Goal: Task Accomplishment & Management: Manage account settings

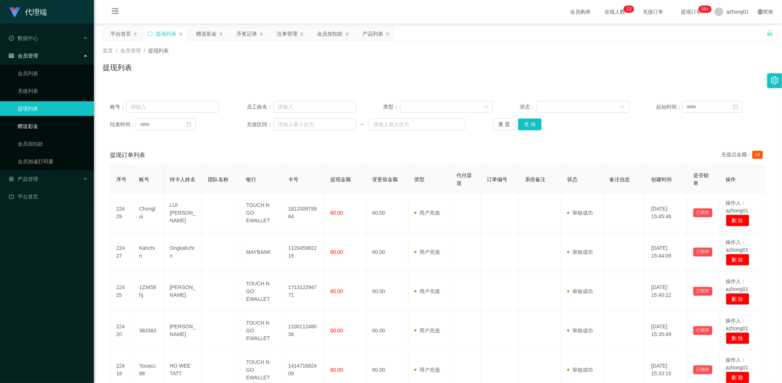
click at [34, 126] on link "赠送彩金" at bounding box center [53, 126] width 70 height 15
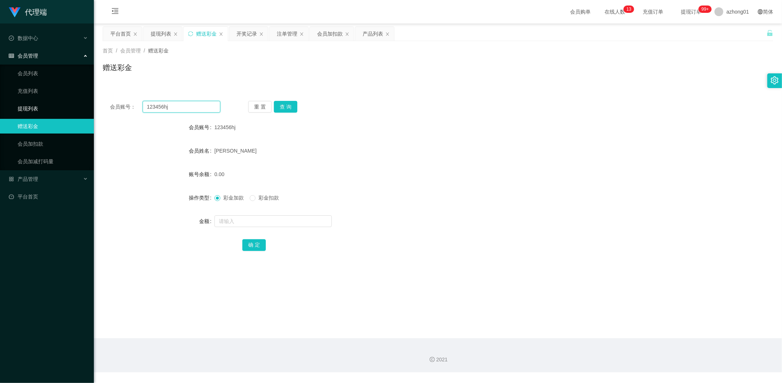
drag, startPoint x: 179, startPoint y: 109, endPoint x: 89, endPoint y: 109, distance: 89.8
click at [92, 108] on section "代理端 数据中心 会员管理 会员列表 充值列表 提现列表 赠送彩金 会员加扣款 会员加减打码量 产品管理 开奖记录 注单管理 产品列表 即时注单 产品预设置 …" at bounding box center [391, 186] width 782 height 372
paste input "CLZ8899"
type input "CLZ8899"
click at [291, 107] on button "查 询" at bounding box center [285, 107] width 23 height 12
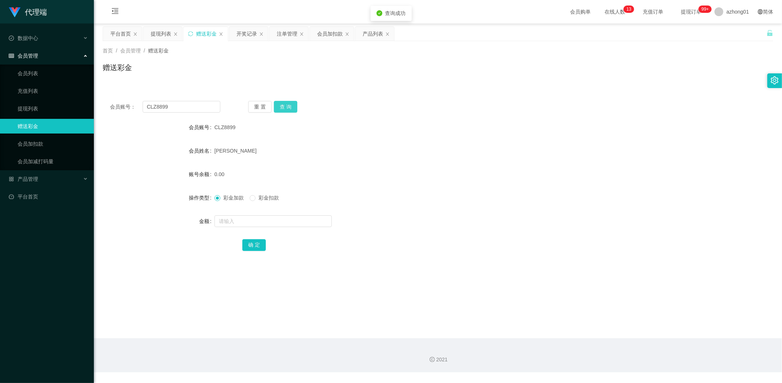
click at [285, 105] on button "查 询" at bounding box center [285, 107] width 23 height 12
click at [295, 108] on button "查 询" at bounding box center [285, 107] width 23 height 12
click at [294, 107] on button "查 询" at bounding box center [290, 107] width 32 height 12
click at [23, 105] on link "提现列表" at bounding box center [53, 108] width 70 height 15
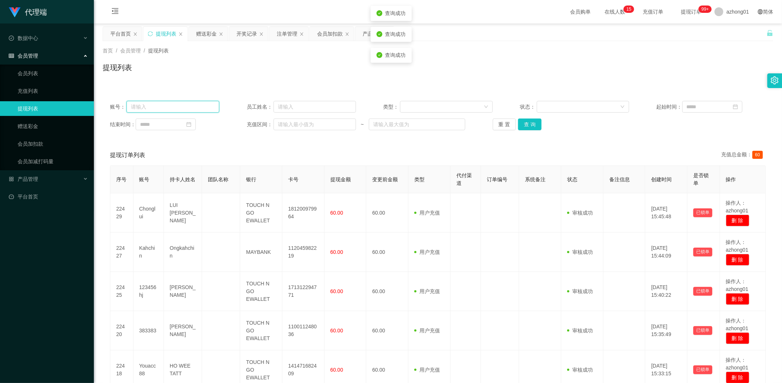
drag, startPoint x: 177, startPoint y: 109, endPoint x: 159, endPoint y: 105, distance: 18.1
click at [159, 105] on input "text" at bounding box center [172, 107] width 93 height 12
paste input "CLZ8899"
type input "CLZ8899"
click at [38, 177] on div "产品管理" at bounding box center [47, 179] width 94 height 15
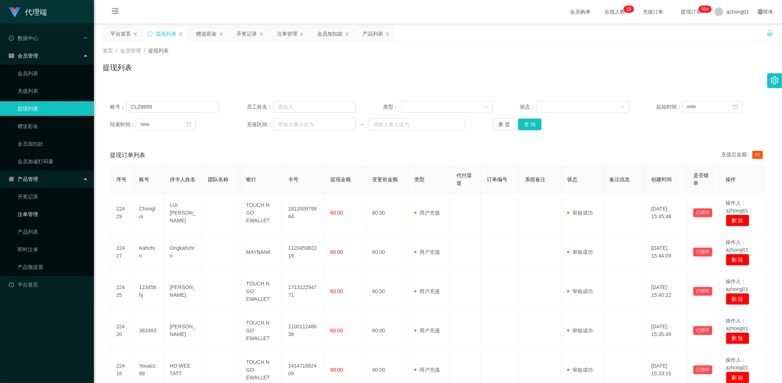
click at [30, 212] on link "注单管理" at bounding box center [53, 214] width 70 height 15
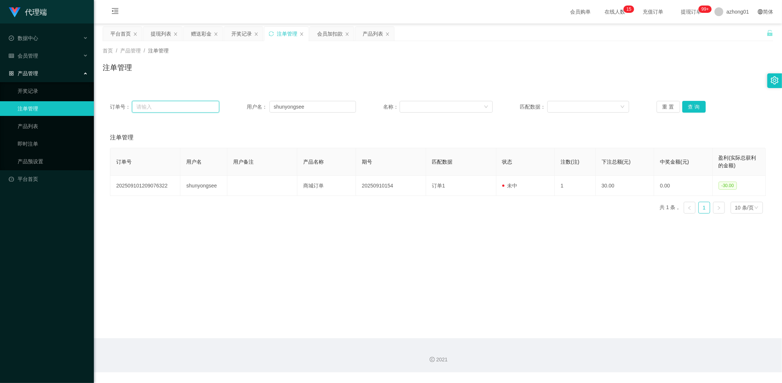
click at [162, 105] on input "text" at bounding box center [175, 107] width 87 height 12
paste input "CLZ8899"
type input "CLZ8899"
click at [692, 106] on button "查 询" at bounding box center [693, 107] width 23 height 12
click at [37, 92] on link "开奖记录" at bounding box center [53, 91] width 70 height 15
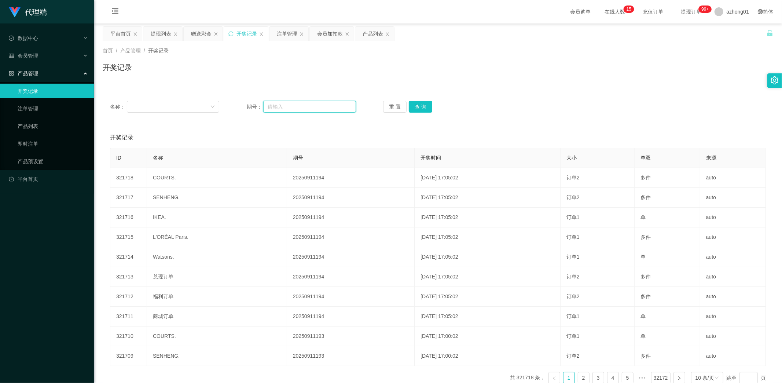
click at [316, 103] on input "text" at bounding box center [309, 107] width 93 height 12
paste input "CLZ8899"
type input "CLZ8899"
click at [416, 101] on button "查 询" at bounding box center [420, 107] width 23 height 12
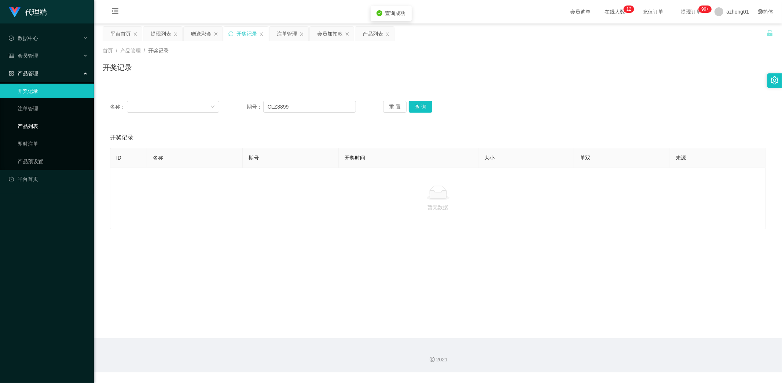
click at [35, 122] on link "产品列表" at bounding box center [53, 126] width 70 height 15
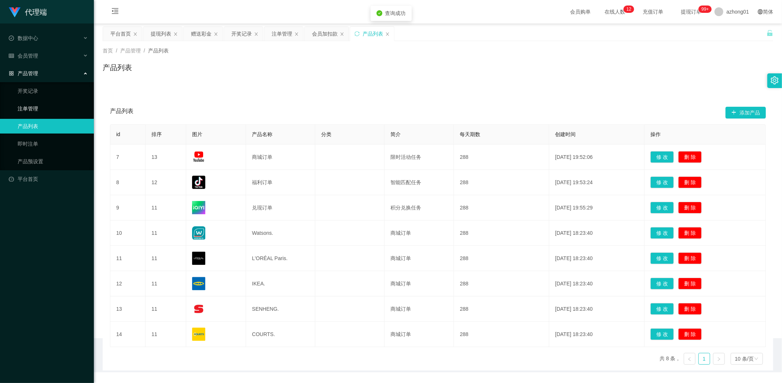
click at [36, 109] on link "注单管理" at bounding box center [53, 108] width 70 height 15
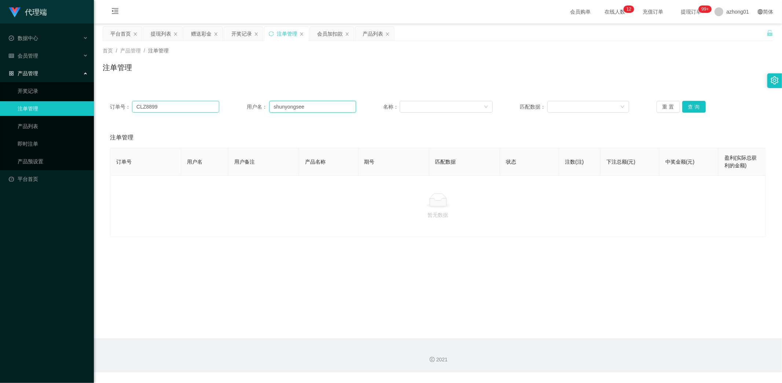
drag, startPoint x: 340, startPoint y: 110, endPoint x: 215, endPoint y: 110, distance: 125.0
click at [215, 110] on div "订单号： CLZ8899 用户名： shunyongsee 名称： 匹配数据： 重 置 查 询" at bounding box center [438, 107] width 656 height 12
paste input "CLZ8899"
type input "CLZ8899"
click at [35, 54] on span "会员管理" at bounding box center [23, 56] width 29 height 6
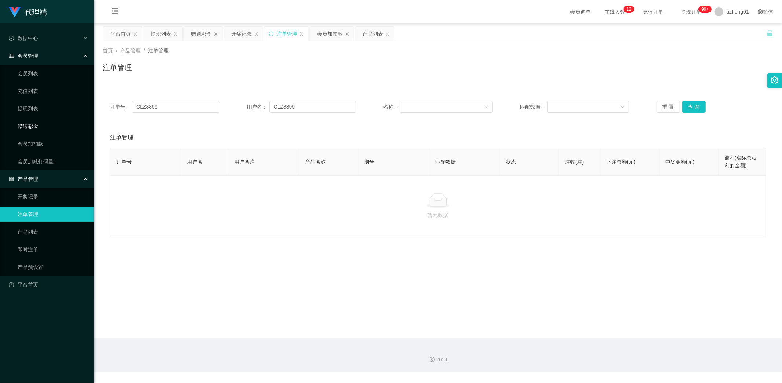
click at [38, 125] on link "赠送彩金" at bounding box center [53, 126] width 70 height 15
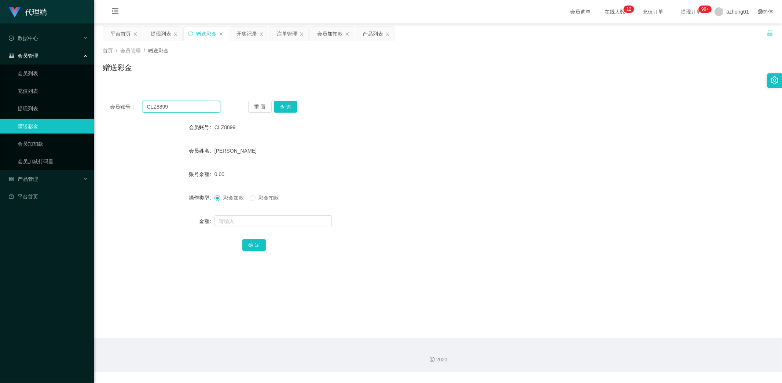
drag, startPoint x: 181, startPoint y: 104, endPoint x: 100, endPoint y: 104, distance: 81.4
click at [97, 102] on main "关闭左侧 关闭右侧 关闭其它 刷新页面 平台首页 提现列表 赠送彩金 开奖记录 注单管理 会员加扣款 产品列表 首页 / 会员管理 / 赠送彩金 / 赠送彩金…" at bounding box center [438, 180] width 688 height 315
paste input "text"
type input "CLZ8899"
click at [286, 105] on button "查 询" at bounding box center [285, 107] width 23 height 12
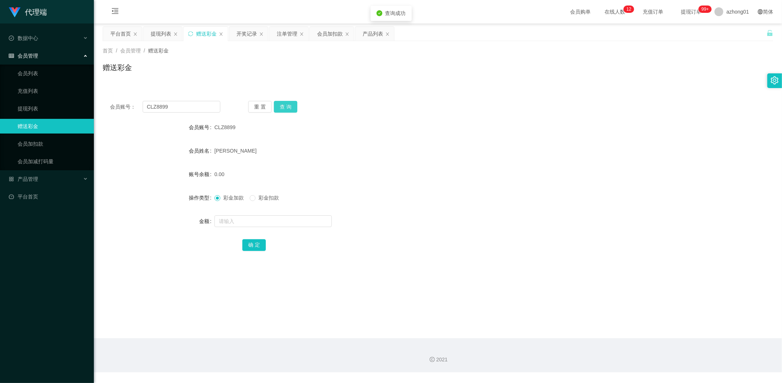
click at [287, 105] on button "查 询" at bounding box center [285, 107] width 23 height 12
click at [287, 105] on button "查 询" at bounding box center [290, 107] width 32 height 12
click at [287, 105] on div "重 置 查 询" at bounding box center [303, 107] width 110 height 12
click at [287, 105] on button "查 询" at bounding box center [285, 107] width 23 height 12
click at [287, 106] on div "重 置 查 询" at bounding box center [303, 107] width 110 height 12
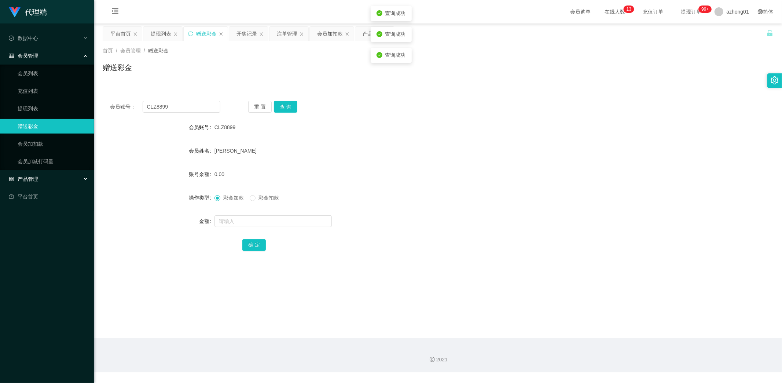
drag, startPoint x: 29, startPoint y: 178, endPoint x: 33, endPoint y: 181, distance: 4.9
click at [29, 178] on span "产品管理" at bounding box center [23, 179] width 29 height 6
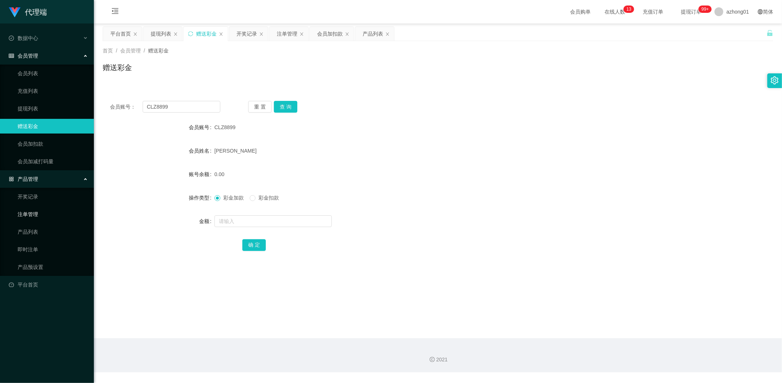
click at [35, 213] on link "注单管理" at bounding box center [53, 214] width 70 height 15
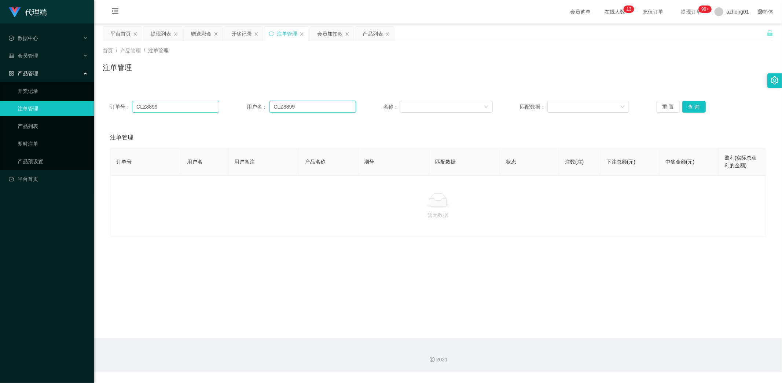
drag, startPoint x: 305, startPoint y: 105, endPoint x: 217, endPoint y: 107, distance: 88.0
click at [217, 107] on div "订单号： CLZ8899 用户名： CLZ8899 名称： 匹配数据： 重 置 查 询" at bounding box center [438, 107] width 656 height 12
drag, startPoint x: 180, startPoint y: 107, endPoint x: 67, endPoint y: 107, distance: 112.9
click at [76, 107] on section "代理端 数据中心 会员管理 会员列表 充值列表 提现列表 赠送彩金 会员加扣款 会员加减打码量 产品管理 开奖记录 注单管理 产品列表 即时注单 产品预设置 …" at bounding box center [391, 186] width 782 height 372
click at [690, 105] on button "查 询" at bounding box center [693, 107] width 23 height 12
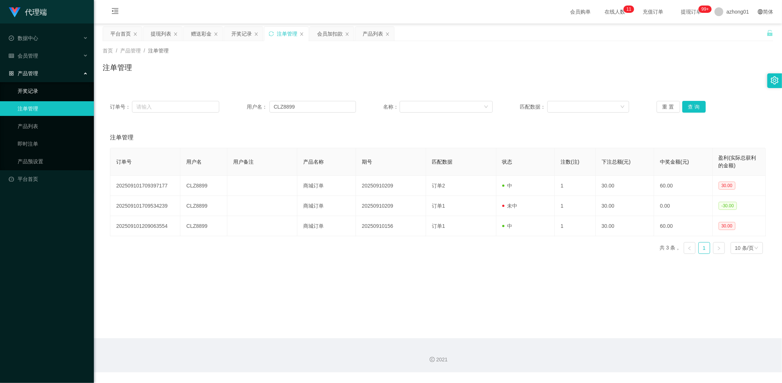
click at [38, 87] on link "开奖记录" at bounding box center [53, 91] width 70 height 15
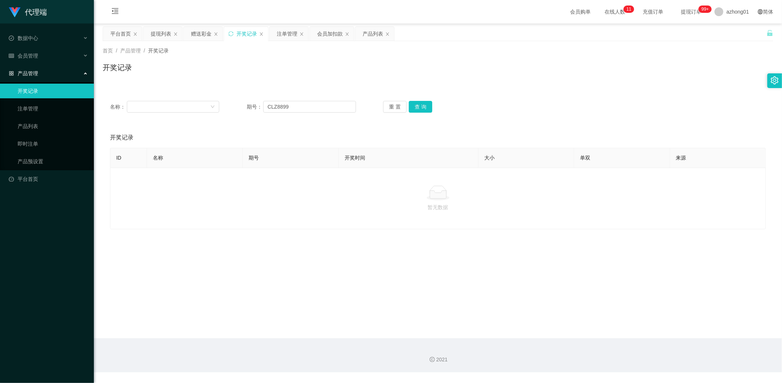
click at [63, 328] on div "代理端 数据中心 会员管理 会员列表 充值列表 提现列表 赠送彩金 会员加扣款 会员加减打码量 产品管理 开奖记录 注单管理 产品列表 即时注单 产品预设置 …" at bounding box center [47, 191] width 94 height 383
click at [31, 108] on link "注单管理" at bounding box center [53, 108] width 70 height 15
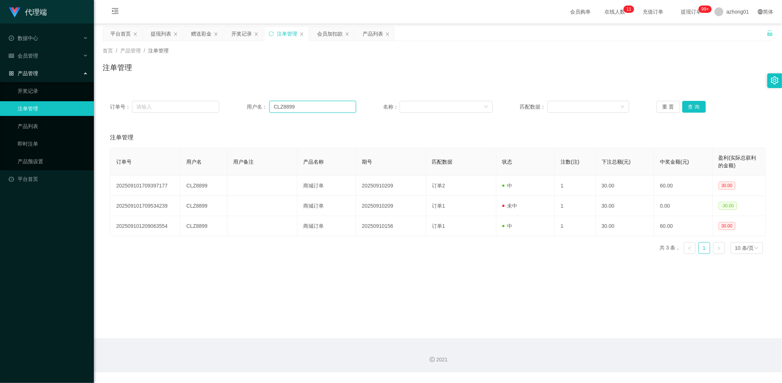
drag, startPoint x: 303, startPoint y: 109, endPoint x: 234, endPoint y: 109, distance: 69.3
click at [234, 109] on div "订单号： 用户名： CLZ8899 名称： 匹配数据： 重 置 查 询" at bounding box center [438, 107] width 656 height 12
click at [691, 107] on button "查 询" at bounding box center [693, 107] width 23 height 12
click at [37, 53] on span "会员管理" at bounding box center [23, 56] width 29 height 6
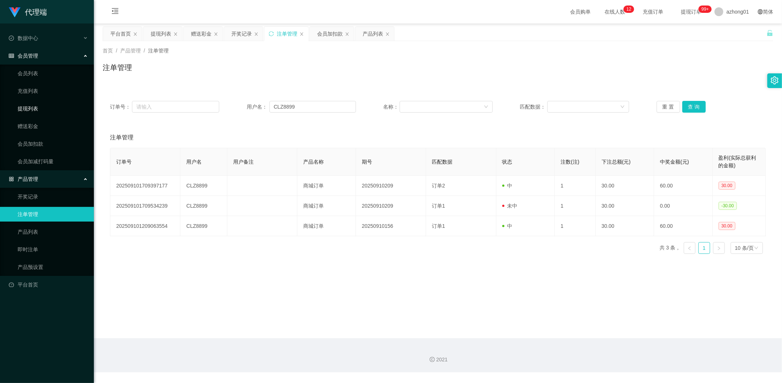
click at [32, 111] on link "提现列表" at bounding box center [53, 108] width 70 height 15
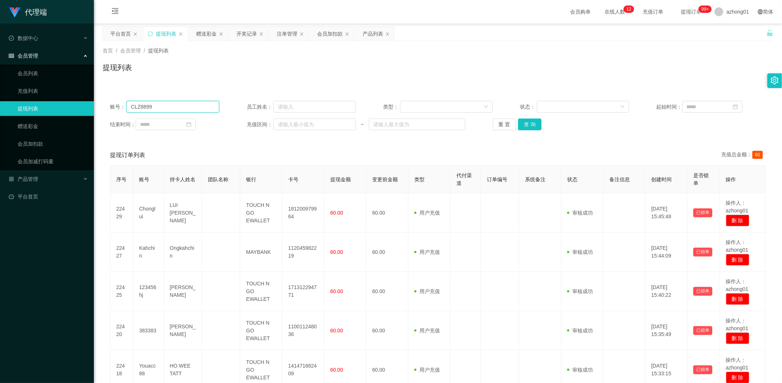
drag, startPoint x: 176, startPoint y: 107, endPoint x: 69, endPoint y: 108, distance: 107.8
click at [71, 107] on section "代理端 数据中心 会员管理 会员列表 充值列表 提现列表 赠送彩金 会员加扣款 会员加减打码量 产品管理 开奖记录 注单管理 产品列表 即时注单 产品预设置 …" at bounding box center [391, 321] width 782 height 643
click at [526, 126] on button "查 询" at bounding box center [529, 124] width 23 height 12
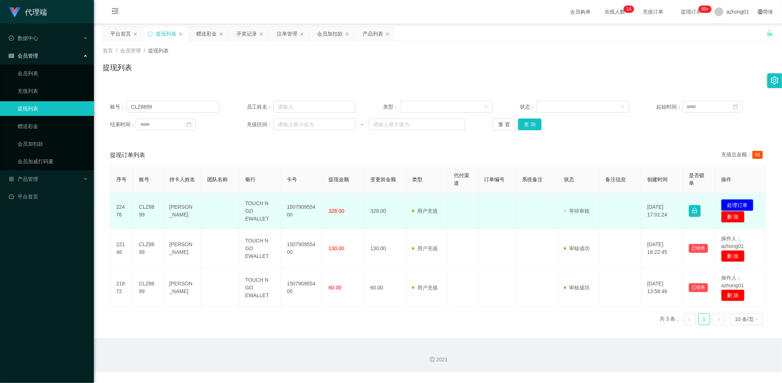
click at [738, 205] on button "处理订单" at bounding box center [737, 205] width 32 height 12
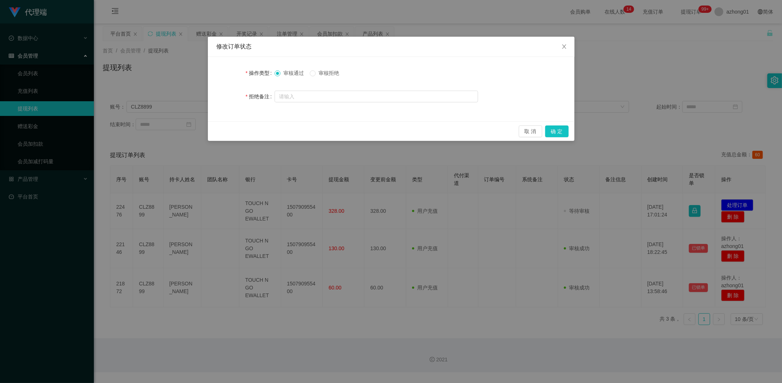
click at [322, 75] on span "审核拒绝" at bounding box center [329, 73] width 26 height 6
click at [387, 96] on input "text" at bounding box center [376, 97] width 203 height 12
click at [558, 129] on button "确 定" at bounding box center [556, 131] width 23 height 12
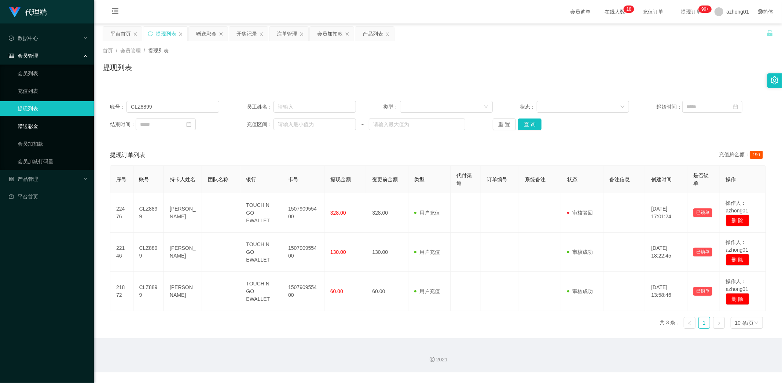
click at [28, 125] on link "赠送彩金" at bounding box center [53, 126] width 70 height 15
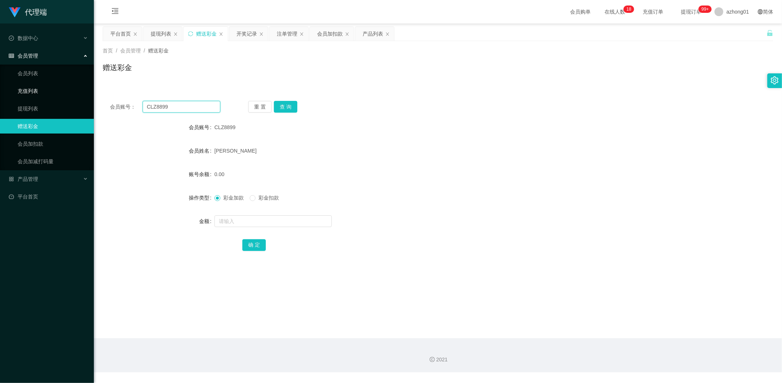
drag, startPoint x: 176, startPoint y: 104, endPoint x: 61, endPoint y: 95, distance: 115.5
click at [62, 92] on section "代理端 数据中心 会员管理 会员列表 充值列表 提现列表 赠送彩金 会员加扣款 会员加减打码量 产品管理 开奖记录 注单管理 产品列表 即时注单 产品预设置 …" at bounding box center [391, 186] width 782 height 372
paste input "Wufong"
type input "Wufong"
click at [287, 106] on button "查 询" at bounding box center [285, 107] width 23 height 12
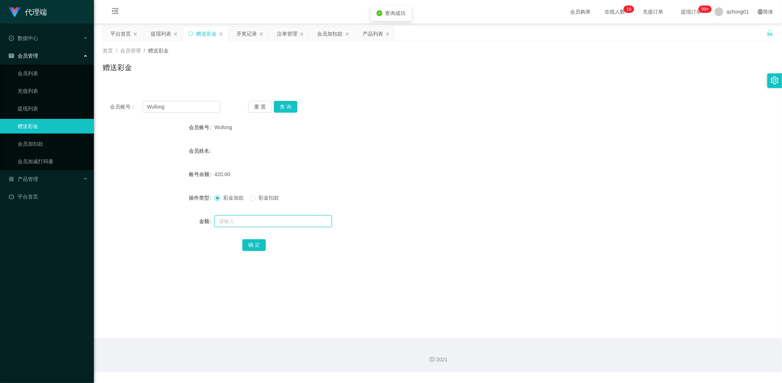
click at [235, 219] on input "text" at bounding box center [272, 221] width 117 height 12
type input "30"
click at [251, 241] on button "确 定" at bounding box center [253, 245] width 23 height 12
click at [37, 109] on link "提现列表" at bounding box center [53, 108] width 70 height 15
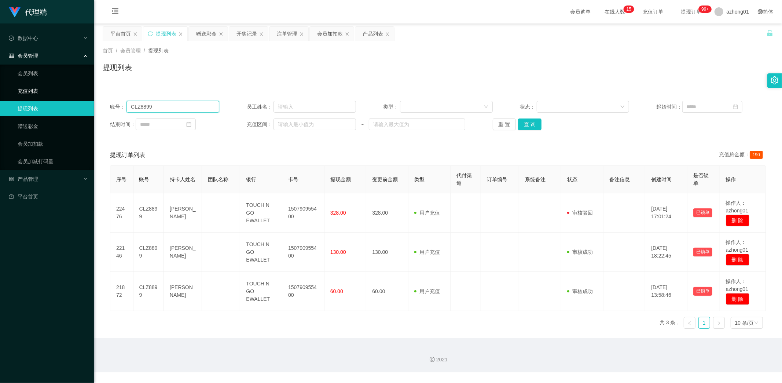
drag, startPoint x: 155, startPoint y: 104, endPoint x: 51, endPoint y: 98, distance: 104.3
click at [50, 95] on section "代理端 数据中心 会员管理 会员列表 充值列表 提现列表 赠送彩金 会员加扣款 会员加减打码量 产品管理 开奖记录 注单管理 产品列表 即时注单 产品预设置 …" at bounding box center [391, 186] width 782 height 372
paste input "jasin"
click at [529, 122] on button "查 询" at bounding box center [529, 124] width 23 height 12
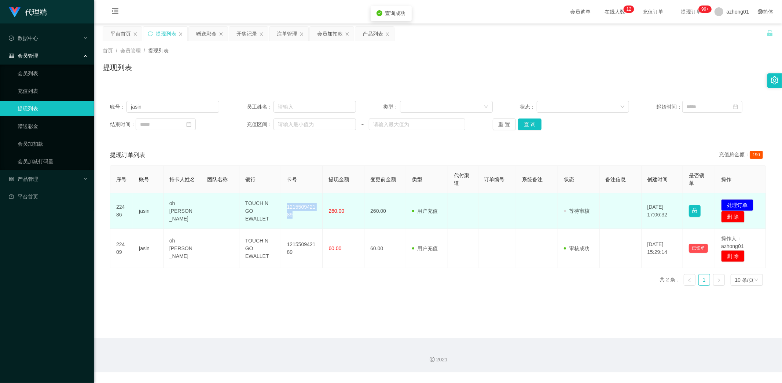
drag, startPoint x: 284, startPoint y: 204, endPoint x: 302, endPoint y: 219, distance: 24.0
click at [302, 219] on td "121550942189" at bounding box center [302, 211] width 42 height 36
copy td "121550942189"
click at [737, 203] on button "处理订单" at bounding box center [737, 205] width 32 height 12
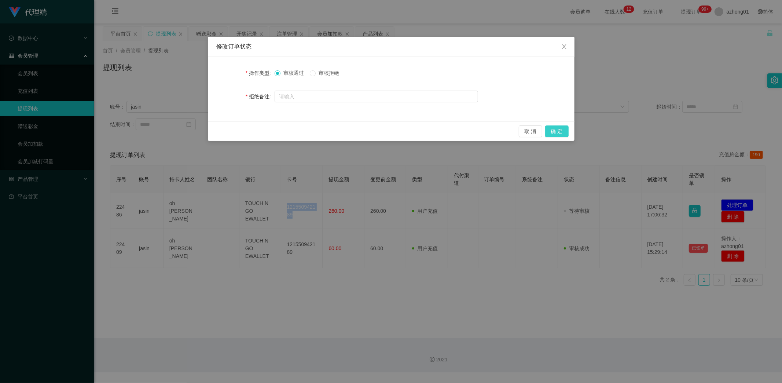
click at [558, 131] on button "确 定" at bounding box center [556, 131] width 23 height 12
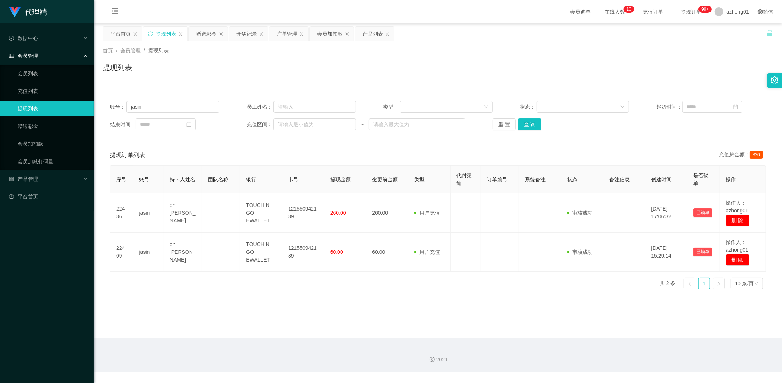
click at [177, 371] on div "2021" at bounding box center [438, 355] width 688 height 34
drag, startPoint x: 151, startPoint y: 106, endPoint x: 85, endPoint y: 102, distance: 66.2
click at [85, 102] on section "代理端 数据中心 会员管理 会员列表 充值列表 提现列表 赠送彩金 会员加扣款 会员加减打码量 产品管理 开奖记录 注单管理 产品列表 即时注单 产品预设置 …" at bounding box center [391, 186] width 782 height 372
paste input "shun5681"
click at [530, 125] on button "查 询" at bounding box center [529, 124] width 23 height 12
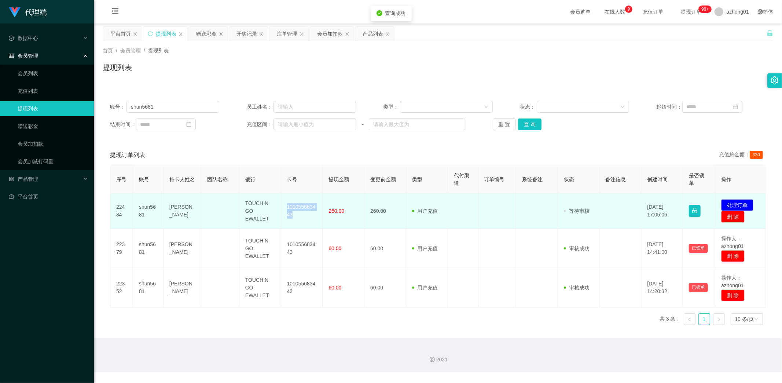
drag, startPoint x: 283, startPoint y: 206, endPoint x: 302, endPoint y: 220, distance: 23.6
click at [302, 220] on td "101055683443" at bounding box center [302, 211] width 42 height 36
copy td "101055683443"
click at [732, 204] on button "处理订单" at bounding box center [737, 205] width 32 height 12
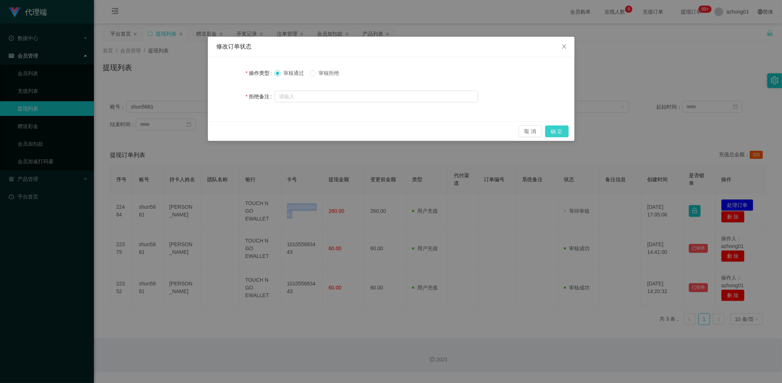
click at [559, 131] on button "确 定" at bounding box center [556, 131] width 23 height 12
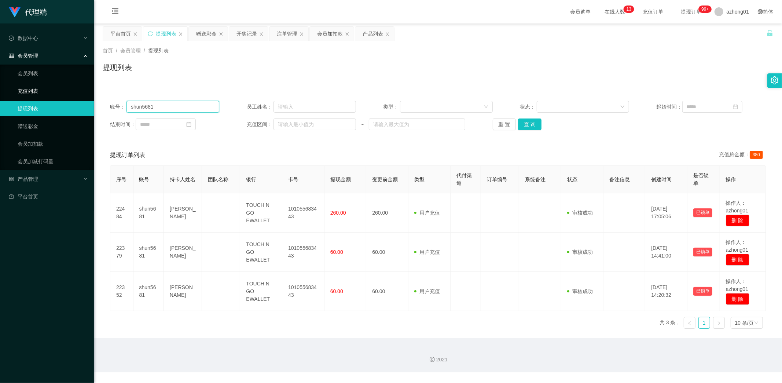
drag, startPoint x: 167, startPoint y: 106, endPoint x: 64, endPoint y: 94, distance: 103.7
click at [64, 93] on section "代理端 数据中心 会员管理 会员列表 充值列表 提现列表 赠送彩金 会员加扣款 会员加减打码量 产品管理 开奖记录 注单管理 产品列表 即时注单 产品预设置 …" at bounding box center [391, 186] width 782 height 372
click at [532, 122] on button "查 询" at bounding box center [529, 124] width 23 height 12
drag, startPoint x: 174, startPoint y: 108, endPoint x: 88, endPoint y: 107, distance: 85.8
click at [88, 107] on section "代理端 数据中心 会员管理 会员列表 充值列表 提现列表 赠送彩金 会员加扣款 会员加减打码量 产品管理 开奖记录 注单管理 产品列表 即时注单 产品预设置 …" at bounding box center [391, 186] width 782 height 372
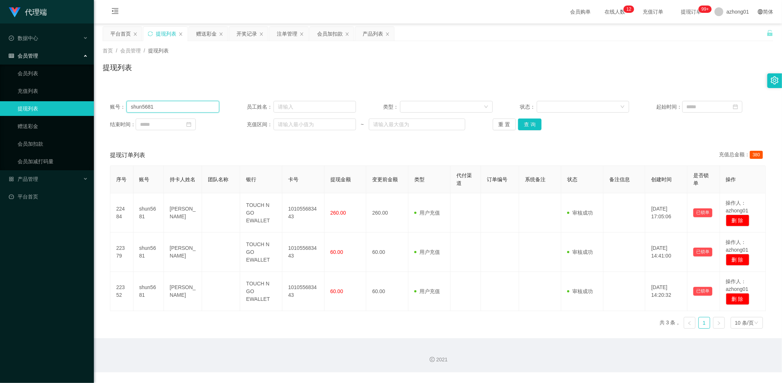
paste input "Wufong"
type input "Wufong"
click at [533, 122] on button "查 询" at bounding box center [529, 124] width 23 height 12
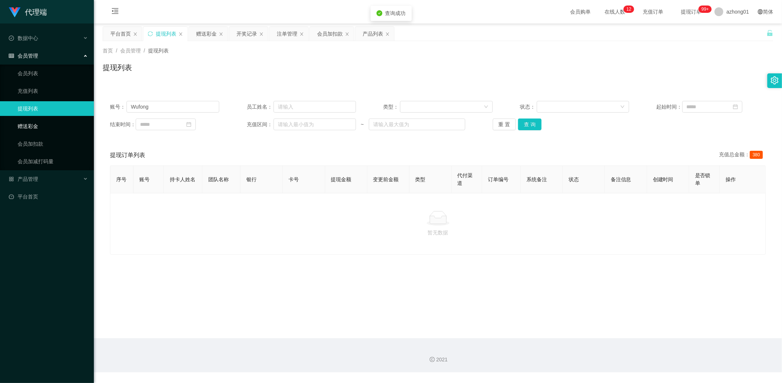
click at [25, 125] on link "赠送彩金" at bounding box center [53, 126] width 70 height 15
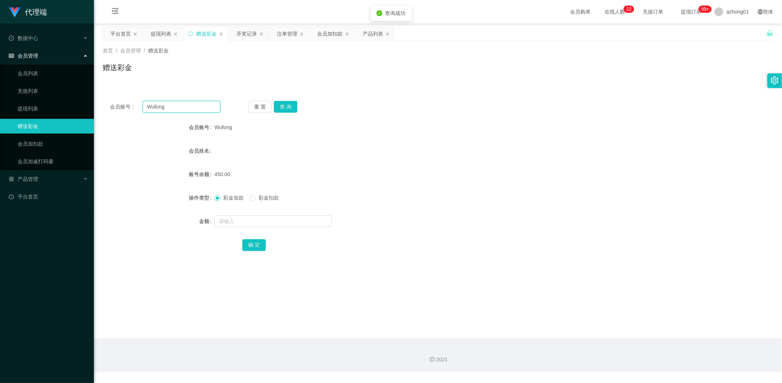
drag, startPoint x: 175, startPoint y: 105, endPoint x: 116, endPoint y: 104, distance: 59.4
click at [120, 104] on div "会员账号： [PERSON_NAME]" at bounding box center [165, 107] width 110 height 12
click at [287, 105] on button "查 询" at bounding box center [285, 107] width 23 height 12
drag, startPoint x: 178, startPoint y: 104, endPoint x: 111, endPoint y: 104, distance: 67.5
click at [109, 103] on div "会员账号： Wufong 重 置 查 询" at bounding box center [438, 107] width 671 height 12
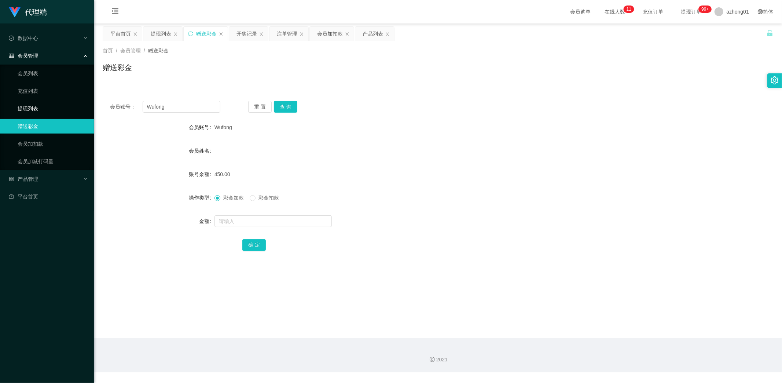
click at [35, 107] on link "提现列表" at bounding box center [53, 108] width 70 height 15
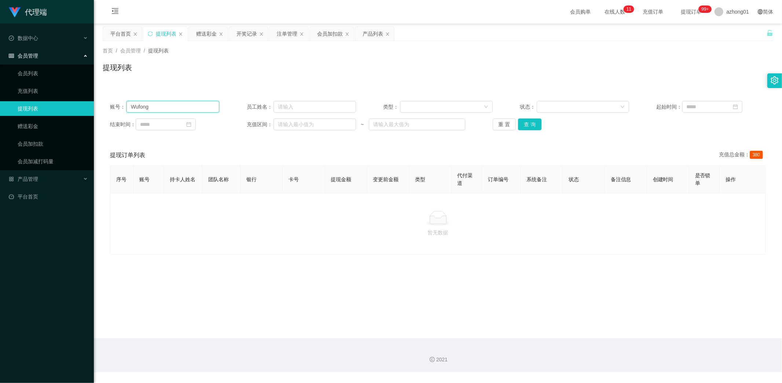
drag, startPoint x: 189, startPoint y: 109, endPoint x: 45, endPoint y: 105, distance: 144.1
click at [49, 105] on section "代理端 数据中心 会员管理 会员列表 充值列表 提现列表 赠送彩金 会员加扣款 会员加减打码量 产品管理 开奖记录 注单管理 产品列表 即时注单 产品预设置 …" at bounding box center [391, 186] width 782 height 372
click at [533, 123] on button "查 询" at bounding box center [529, 124] width 23 height 12
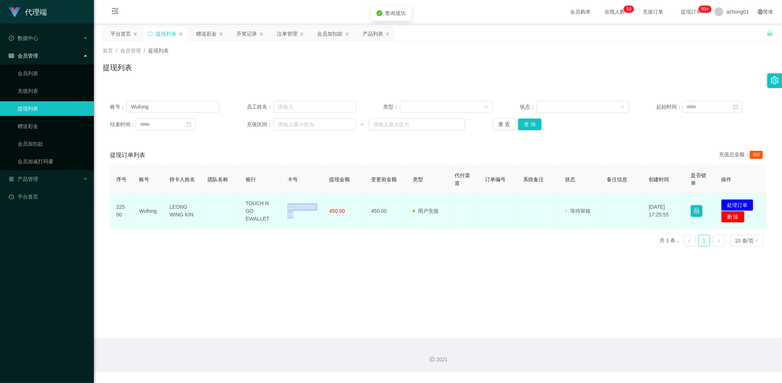
drag, startPoint x: 284, startPoint y: 203, endPoint x: 305, endPoint y: 221, distance: 27.8
click at [305, 221] on td "121592050129" at bounding box center [303, 211] width 42 height 36
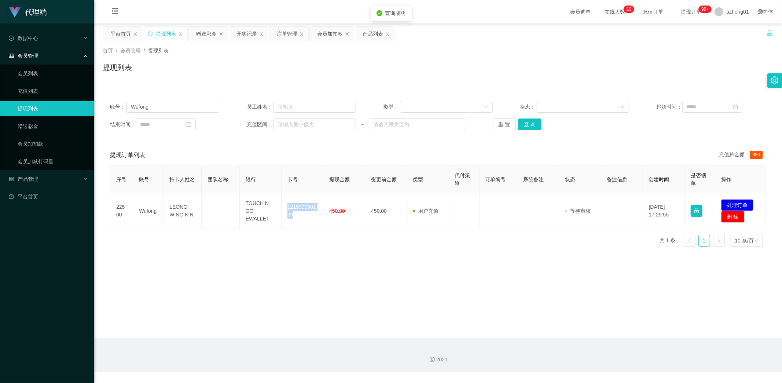
copy td "121592050129"
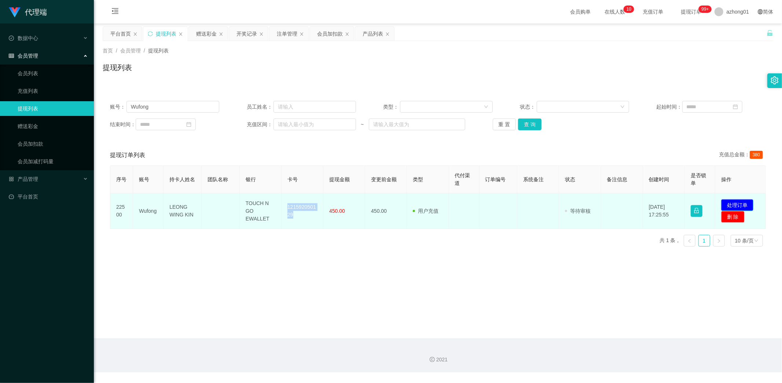
click at [738, 201] on button "处理订单" at bounding box center [737, 205] width 32 height 12
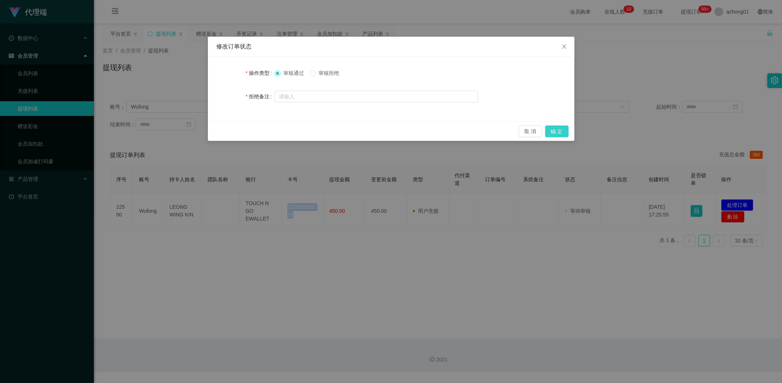
click at [554, 128] on button "确 定" at bounding box center [556, 131] width 23 height 12
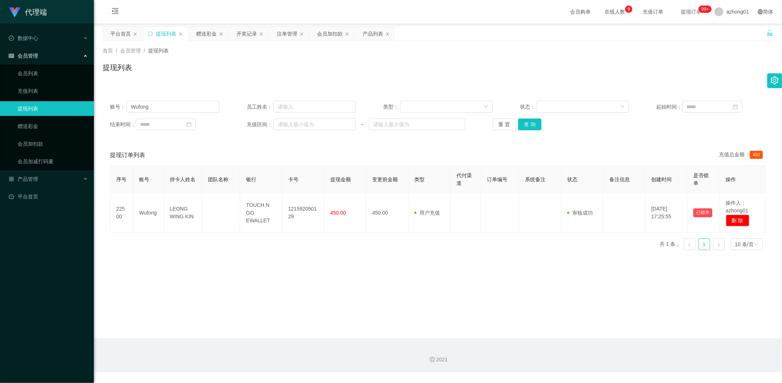
click at [432, 49] on div "首页 / 会员管理 / 提现列表 /" at bounding box center [438, 51] width 671 height 8
drag, startPoint x: 187, startPoint y: 103, endPoint x: 69, endPoint y: 94, distance: 118.8
click at [70, 94] on section "代理端 数据中心 会员管理 会员列表 充值列表 提现列表 赠送彩金 会员加扣款 会员加减打码量 产品管理 开奖记录 注单管理 产品列表 即时注单 产品预设置 …" at bounding box center [391, 186] width 782 height 372
paste input "jason2406"
click at [522, 123] on button "查 询" at bounding box center [529, 124] width 23 height 12
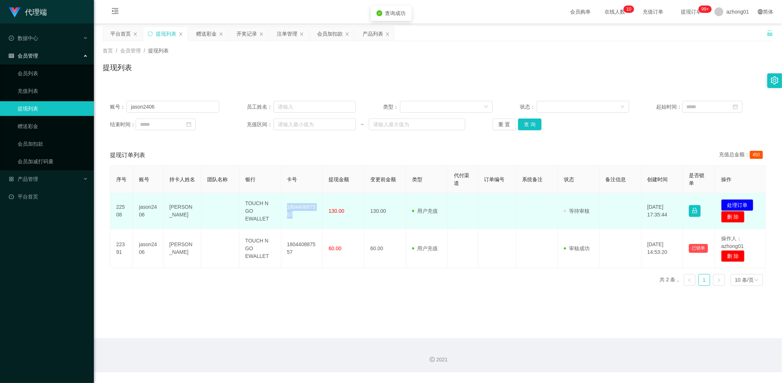
drag, startPoint x: 283, startPoint y: 204, endPoint x: 312, endPoint y: 220, distance: 33.7
click at [312, 220] on td "180440887557" at bounding box center [302, 211] width 42 height 36
copy td "180440887557"
click at [731, 202] on button "处理订单" at bounding box center [737, 205] width 32 height 12
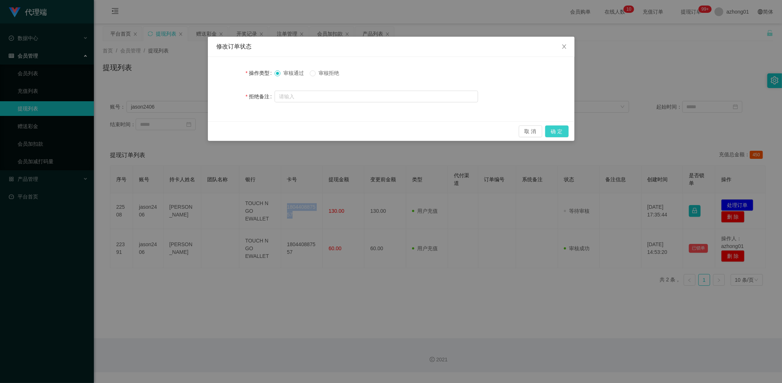
click at [559, 132] on button "确 定" at bounding box center [556, 131] width 23 height 12
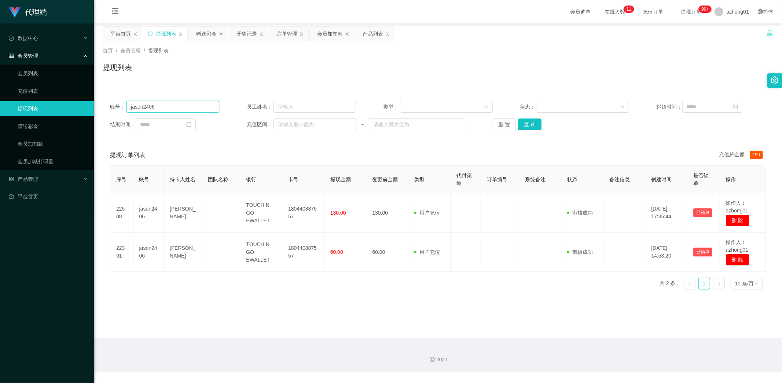
drag, startPoint x: 169, startPoint y: 106, endPoint x: 51, endPoint y: 108, distance: 117.7
click at [51, 107] on section "代理端 数据中心 会员管理 会员列表 充值列表 提现列表 赠送彩金 会员加扣款 会员加减打码量 产品管理 开奖记录 注单管理 产品列表 即时注单 产品预设置 …" at bounding box center [391, 186] width 782 height 372
paste input "[PERSON_NAME]"
click at [529, 119] on button "查 询" at bounding box center [529, 124] width 23 height 12
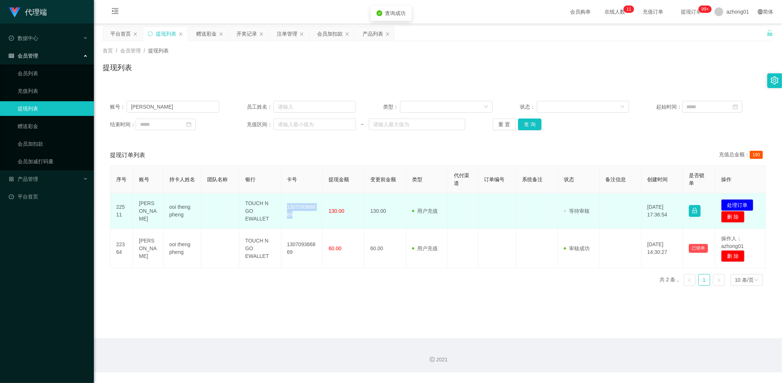
drag, startPoint x: 284, startPoint y: 205, endPoint x: 306, endPoint y: 221, distance: 27.6
click at [306, 221] on td "130709366869" at bounding box center [302, 211] width 42 height 36
copy td "130709366869"
click at [731, 204] on button "处理订单" at bounding box center [737, 205] width 32 height 12
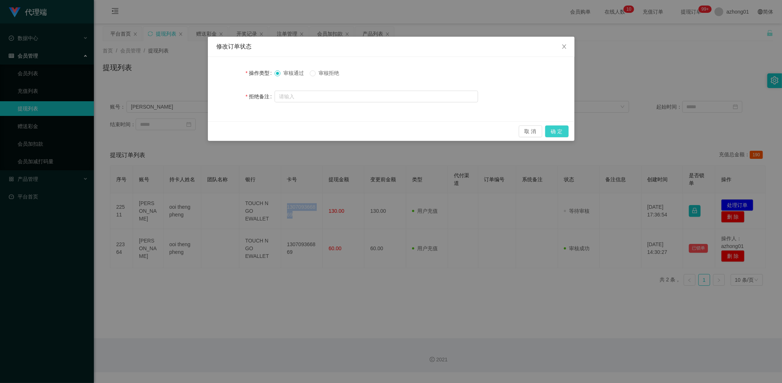
click at [558, 132] on button "确 定" at bounding box center [556, 131] width 23 height 12
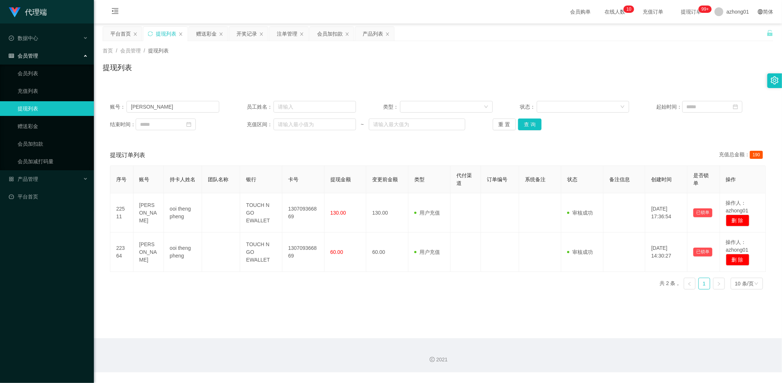
drag, startPoint x: 333, startPoint y: 314, endPoint x: 338, endPoint y: 318, distance: 6.9
click at [334, 314] on main "关闭左侧 关闭右侧 关闭其它 刷新页面 平台首页 提现列表 赠送彩金 开奖记录 注单管理 会员加扣款 产品列表 首页 / 会员管理 / 提现列表 / 提现列表…" at bounding box center [438, 180] width 688 height 315
drag, startPoint x: 289, startPoint y: 331, endPoint x: 284, endPoint y: 322, distance: 10.5
click at [288, 327] on main "关闭左侧 关闭右侧 关闭其它 刷新页面 平台首页 提现列表 赠送彩金 开奖记录 注单管理 会员加扣款 产品列表 首页 / 会员管理 / 提现列表 / 提现列表…" at bounding box center [438, 180] width 688 height 315
drag, startPoint x: 142, startPoint y: 105, endPoint x: 52, endPoint y: 108, distance: 89.9
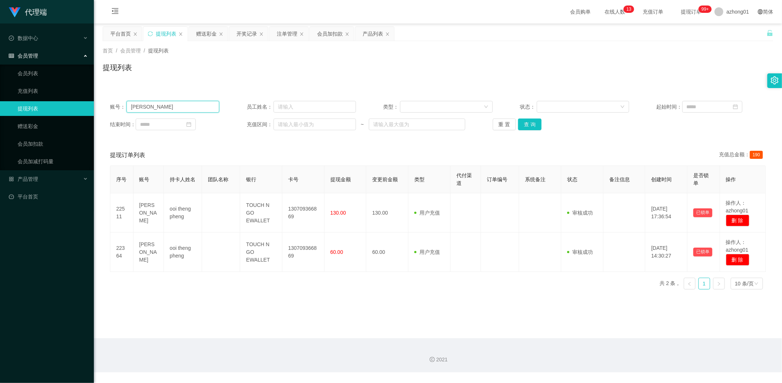
click at [52, 108] on section "代理端 数据中心 会员管理 会员列表 充值列表 提现列表 赠送彩金 会员加扣款 会员加减打码量 产品管理 开奖记录 注单管理 产品列表 即时注单 产品预设置 …" at bounding box center [391, 186] width 782 height 372
paste input "TYT2025"
click at [528, 123] on button "查 询" at bounding box center [529, 124] width 23 height 12
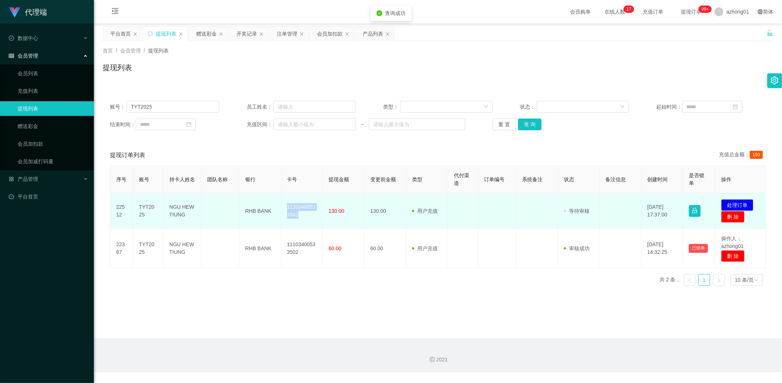
drag, startPoint x: 284, startPoint y: 204, endPoint x: 305, endPoint y: 221, distance: 26.8
click at [305, 221] on td "11103400533502" at bounding box center [302, 211] width 42 height 36
copy td "11103400533502"
click at [730, 206] on button "处理订单" at bounding box center [737, 205] width 32 height 12
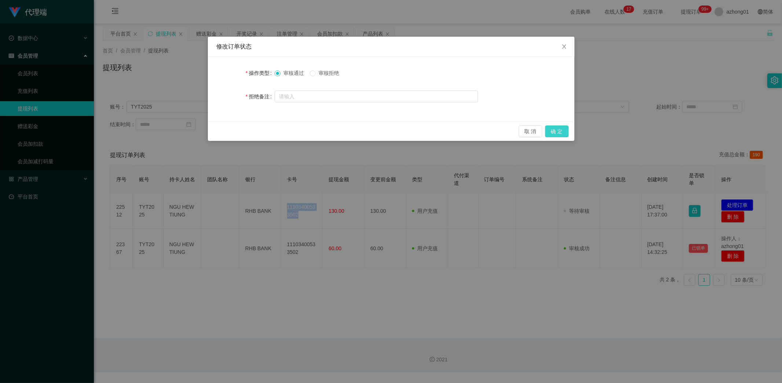
click at [563, 133] on button "确 定" at bounding box center [556, 131] width 23 height 12
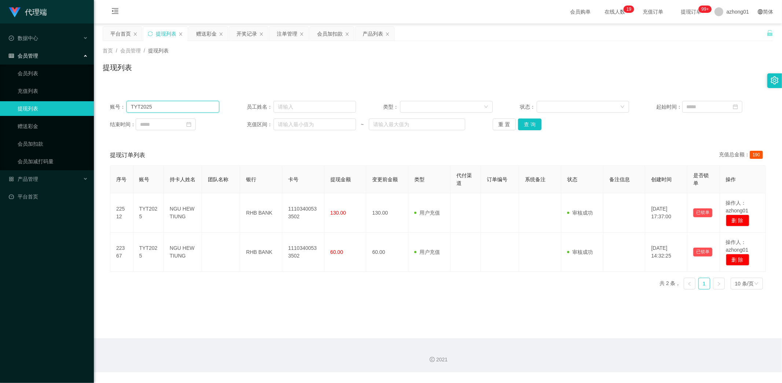
drag, startPoint x: 173, startPoint y: 103, endPoint x: 37, endPoint y: 104, distance: 135.7
click at [42, 103] on section "代理端 数据中心 会员管理 会员列表 充值列表 提现列表 赠送彩金 会员加扣款 会员加减打码量 产品管理 开奖记录 注单管理 产品列表 即时注单 产品预设置 …" at bounding box center [391, 186] width 782 height 372
paste input "[PERSON_NAME]"
click at [526, 124] on button "查 询" at bounding box center [529, 124] width 23 height 12
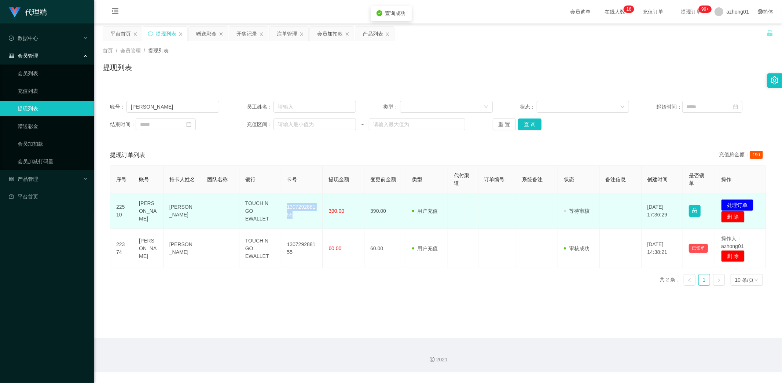
drag, startPoint x: 283, startPoint y: 203, endPoint x: 310, endPoint y: 220, distance: 31.6
click at [310, 220] on td "130729288155" at bounding box center [302, 211] width 42 height 36
copy td "130729288155"
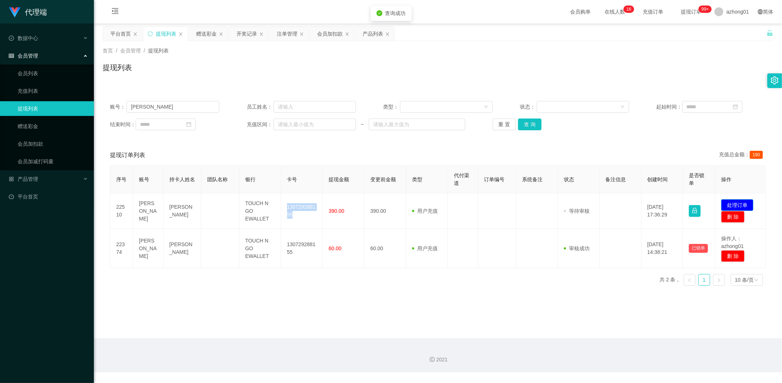
click at [730, 200] on button "处理订单" at bounding box center [737, 205] width 32 height 12
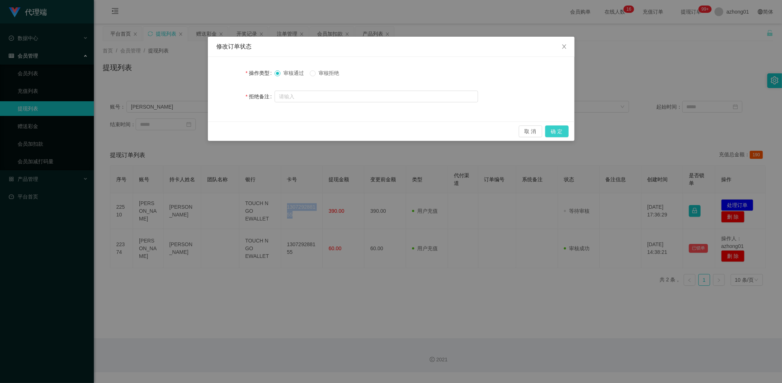
click at [558, 133] on button "确 定" at bounding box center [556, 131] width 23 height 12
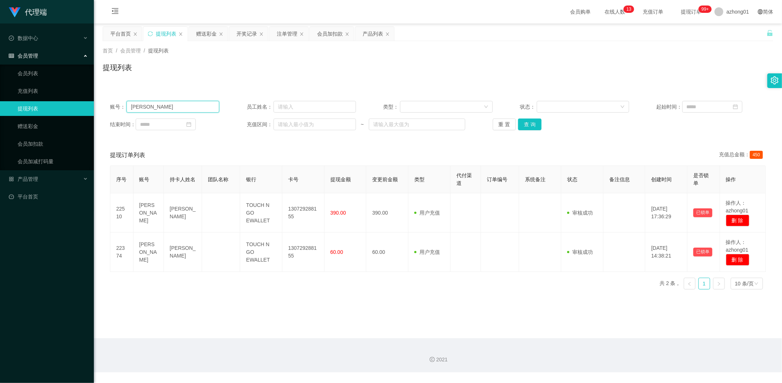
drag, startPoint x: 186, startPoint y: 106, endPoint x: 89, endPoint y: 111, distance: 97.3
click at [91, 111] on section "代理端 数据中心 会员管理 会员列表 充值列表 提现列表 赠送彩金 会员加扣款 会员加减打码量 产品管理 开奖记录 注单管理 产品列表 即时注单 产品预设置 …" at bounding box center [391, 186] width 782 height 372
paste input "neko0827"
click at [525, 125] on button "查 询" at bounding box center [529, 124] width 23 height 12
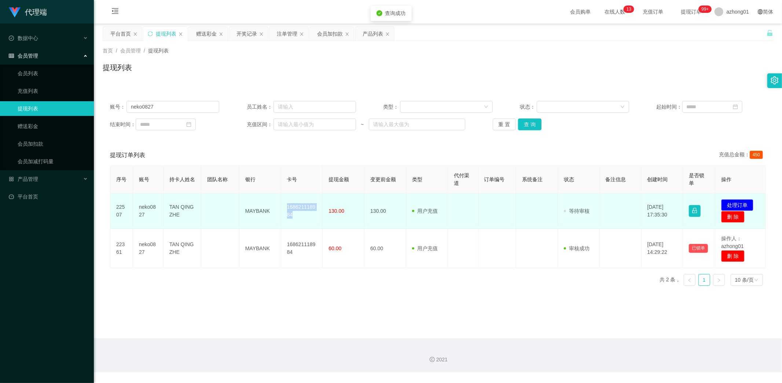
drag, startPoint x: 291, startPoint y: 207, endPoint x: 305, endPoint y: 218, distance: 17.7
click at [305, 218] on td "168621118984" at bounding box center [302, 211] width 42 height 36
copy td "168621118984"
click at [730, 201] on button "处理订单" at bounding box center [737, 205] width 32 height 12
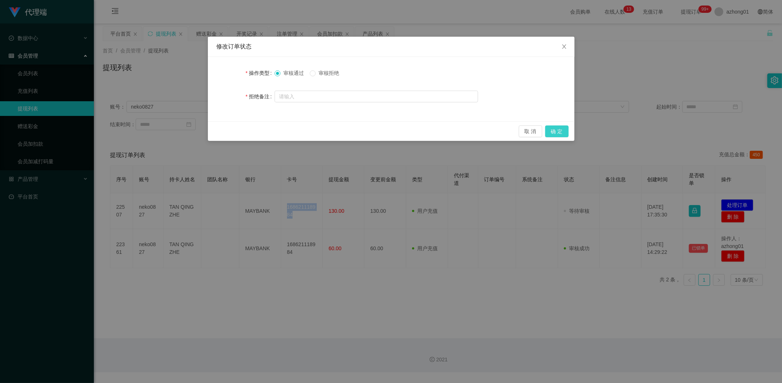
click at [563, 131] on button "确 定" at bounding box center [556, 131] width 23 height 12
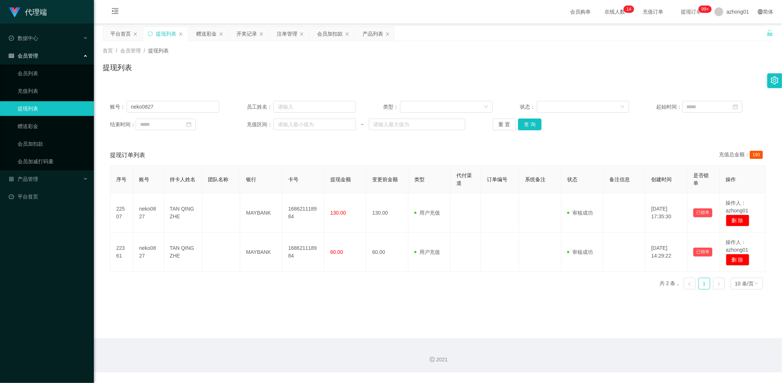
click at [426, 303] on main "关闭左侧 关闭右侧 关闭其它 刷新页面 平台首页 提现列表 赠送彩金 开奖记录 注单管理 会员加扣款 产品列表 首页 / 会员管理 / 提现列表 / 提现列表…" at bounding box center [438, 180] width 688 height 315
drag, startPoint x: 167, startPoint y: 105, endPoint x: 77, endPoint y: 107, distance: 89.8
click at [78, 107] on section "代理端 数据中心 会员管理 会员列表 充值列表 提现列表 赠送彩金 会员加扣款 会员加减打码量 产品管理 开奖记录 注单管理 产品列表 即时注单 产品预设置 …" at bounding box center [391, 186] width 782 height 372
paste input "jason2406"
type input "jason2406"
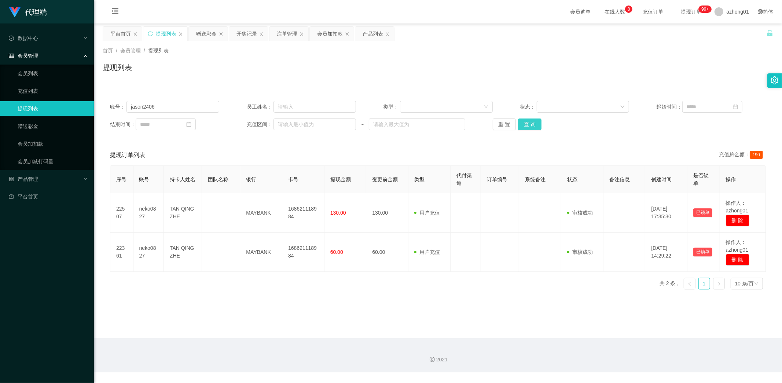
click at [526, 124] on button "查 询" at bounding box center [529, 124] width 23 height 12
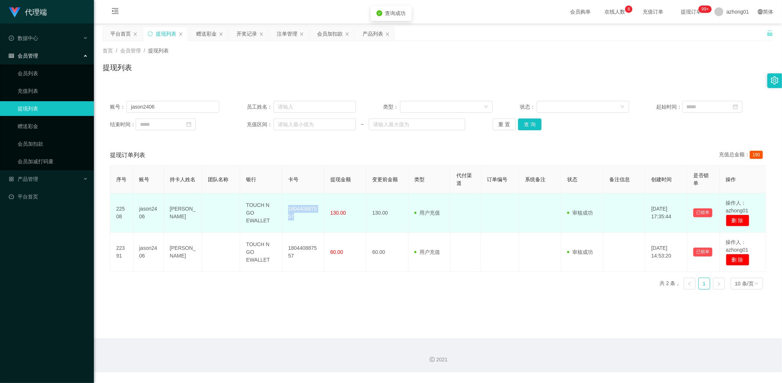
drag, startPoint x: 286, startPoint y: 205, endPoint x: 304, endPoint y: 226, distance: 26.8
click at [304, 226] on td "180440887557" at bounding box center [303, 212] width 42 height 39
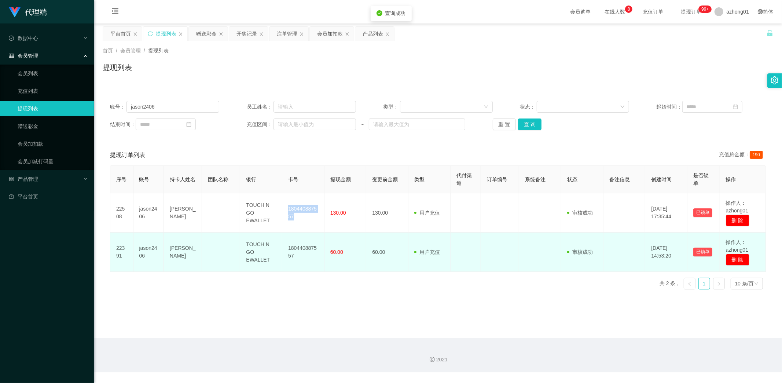
copy td "180440887557"
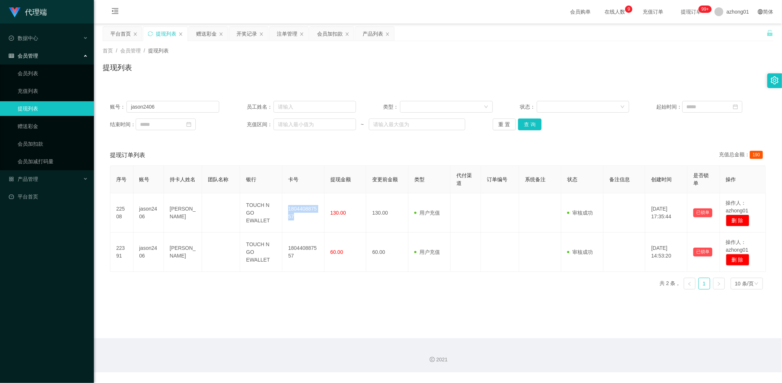
click at [41, 108] on link "提现列表" at bounding box center [53, 108] width 70 height 15
drag, startPoint x: 128, startPoint y: 102, endPoint x: 54, endPoint y: 107, distance: 75.0
click at [71, 102] on section "代理端 数据中心 会员管理 会员列表 充值列表 提现列表 赠送彩金 会员加扣款 会员加减打码量 产品管理 开奖记录 注单管理 产品列表 即时注单 产品预设置 …" at bounding box center [391, 186] width 782 height 372
click at [530, 124] on button "查 询" at bounding box center [529, 124] width 23 height 12
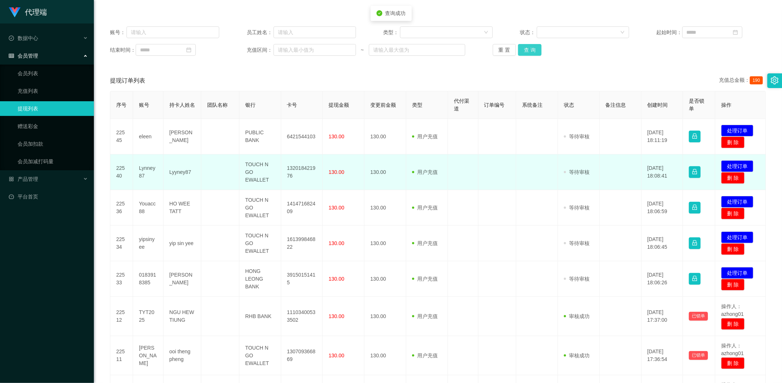
scroll to position [81, 0]
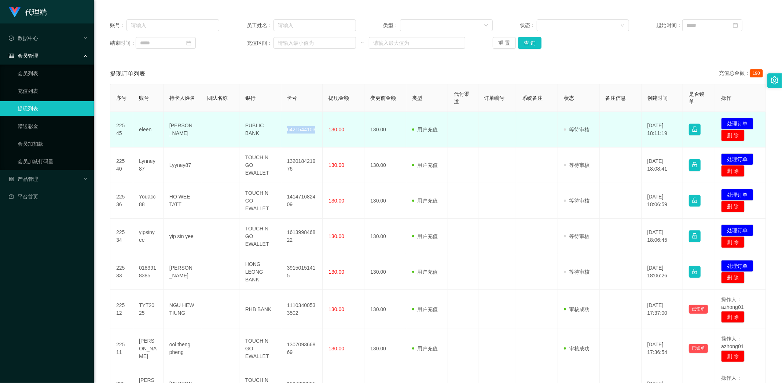
drag, startPoint x: 283, startPoint y: 125, endPoint x: 318, endPoint y: 131, distance: 36.0
click at [318, 131] on td "6421544103" at bounding box center [302, 130] width 42 height 36
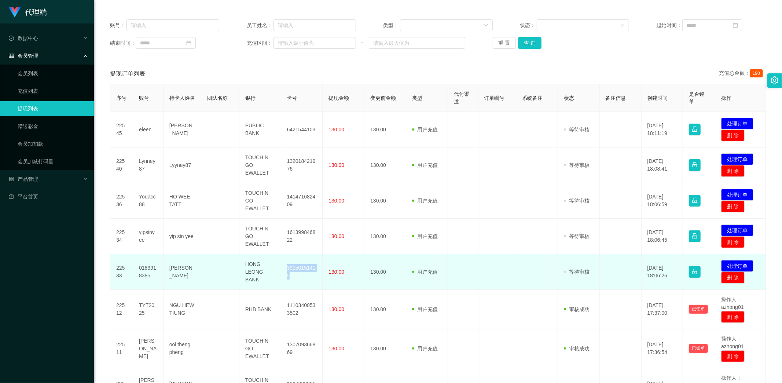
drag, startPoint x: 287, startPoint y: 268, endPoint x: 306, endPoint y: 283, distance: 23.8
click at [306, 283] on td "39150151415" at bounding box center [302, 272] width 42 height 36
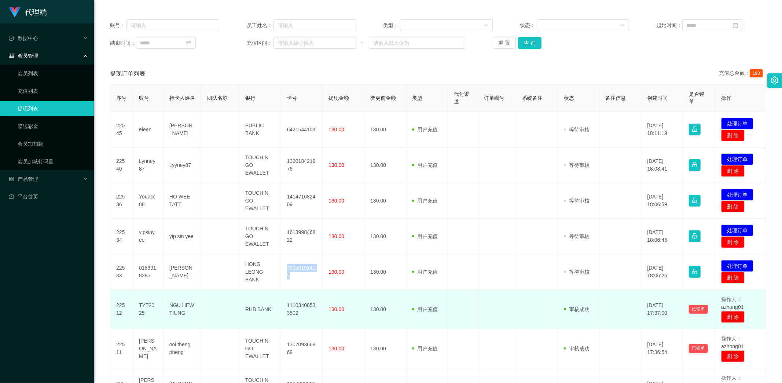
copy td "39150151415"
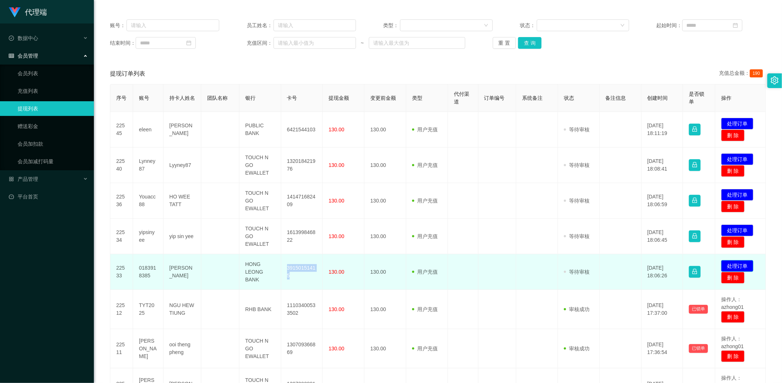
click at [733, 266] on button "处理订单" at bounding box center [737, 266] width 32 height 12
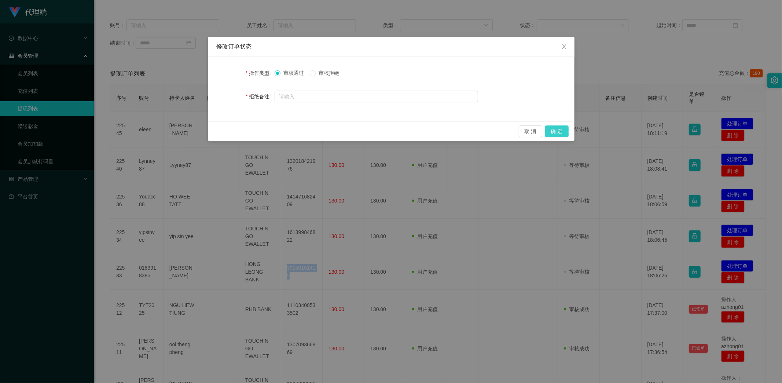
click at [562, 131] on button "确 定" at bounding box center [556, 131] width 23 height 12
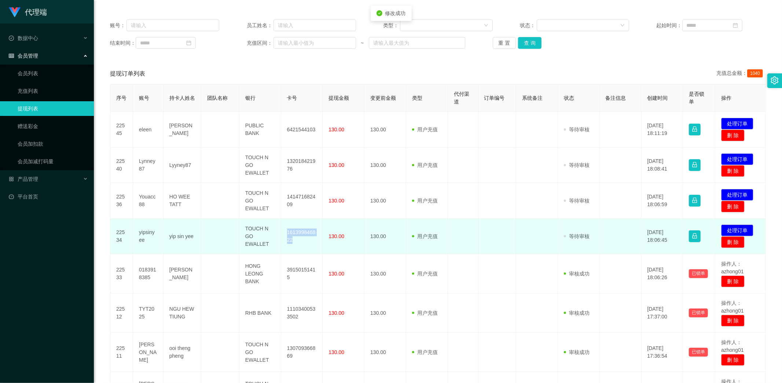
drag, startPoint x: 283, startPoint y: 229, endPoint x: 304, endPoint y: 238, distance: 23.5
click at [304, 238] on td "161399846822" at bounding box center [302, 237] width 42 height 36
click at [732, 228] on button "处理订单" at bounding box center [737, 230] width 32 height 12
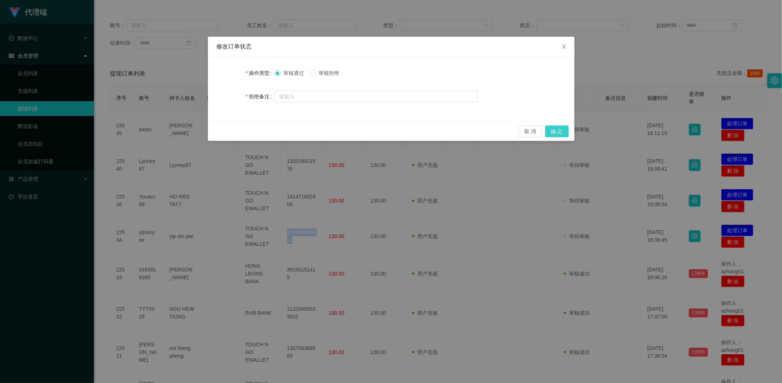
click at [558, 131] on button "确 定" at bounding box center [556, 131] width 23 height 12
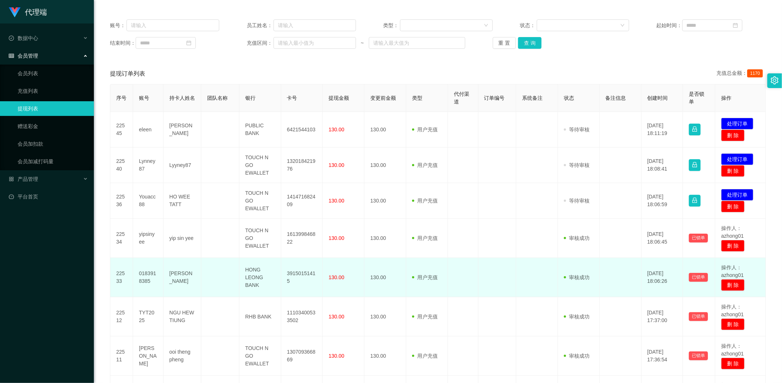
click at [468, 270] on td at bounding box center [463, 277] width 30 height 39
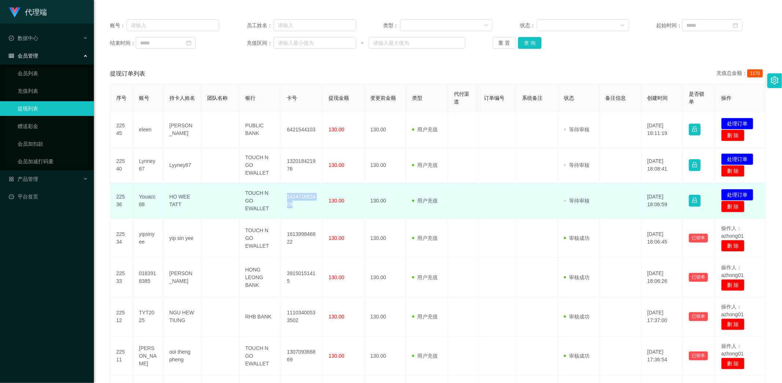
drag, startPoint x: 285, startPoint y: 195, endPoint x: 305, endPoint y: 206, distance: 22.6
click at [301, 203] on td "141471682409" at bounding box center [302, 201] width 42 height 36
click at [732, 192] on button "处理订单" at bounding box center [737, 195] width 32 height 12
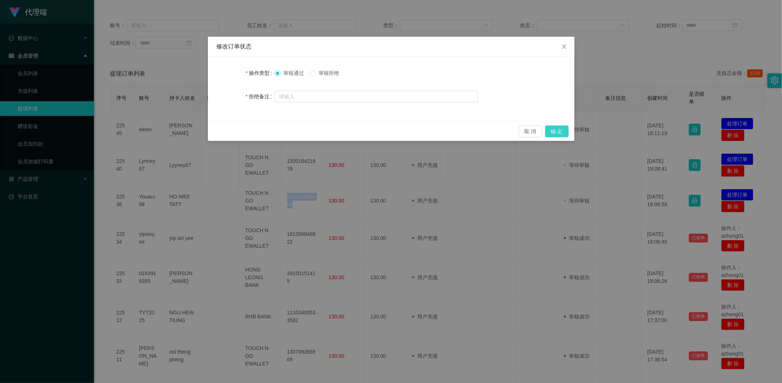
click at [562, 129] on button "确 定" at bounding box center [556, 131] width 23 height 12
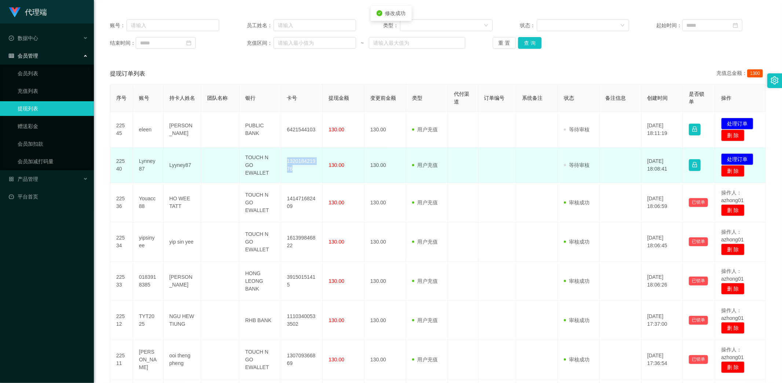
drag, startPoint x: 284, startPoint y: 159, endPoint x: 308, endPoint y: 168, distance: 24.8
click at [308, 168] on td "132018421976" at bounding box center [302, 165] width 42 height 36
click at [729, 157] on button "处理订单" at bounding box center [737, 159] width 32 height 12
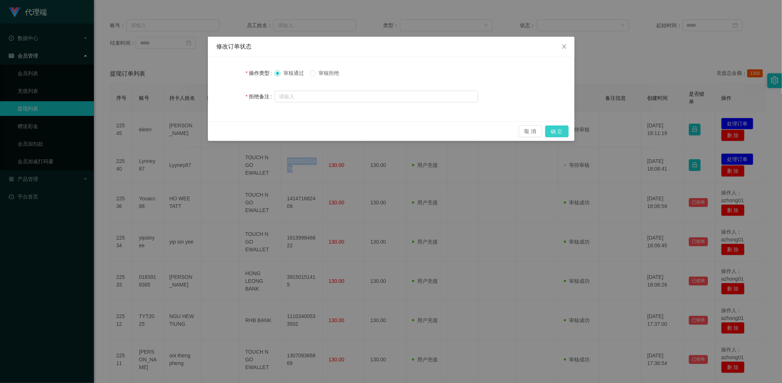
click at [561, 128] on button "确 定" at bounding box center [556, 131] width 23 height 12
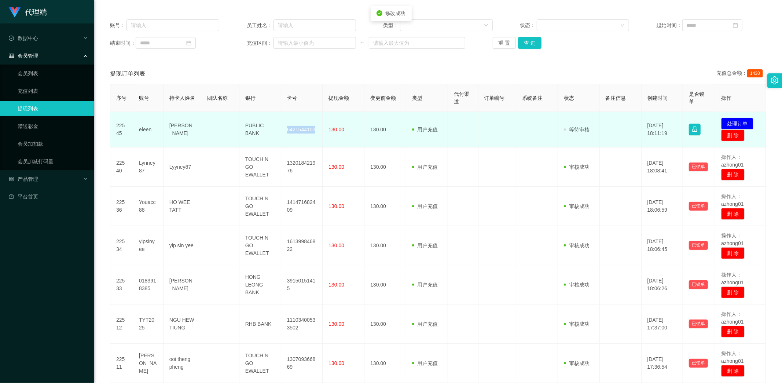
drag, startPoint x: 283, startPoint y: 128, endPoint x: 319, endPoint y: 132, distance: 36.2
click at [319, 132] on td "6421544103" at bounding box center [302, 130] width 42 height 36
click at [737, 124] on button "处理订单" at bounding box center [737, 124] width 32 height 12
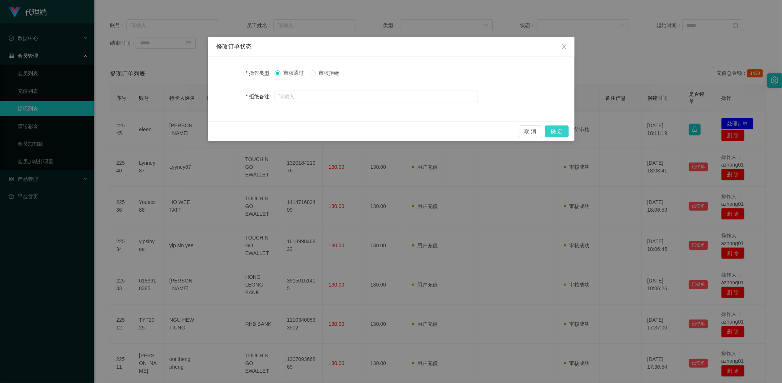
click at [564, 126] on button "确 定" at bounding box center [556, 131] width 23 height 12
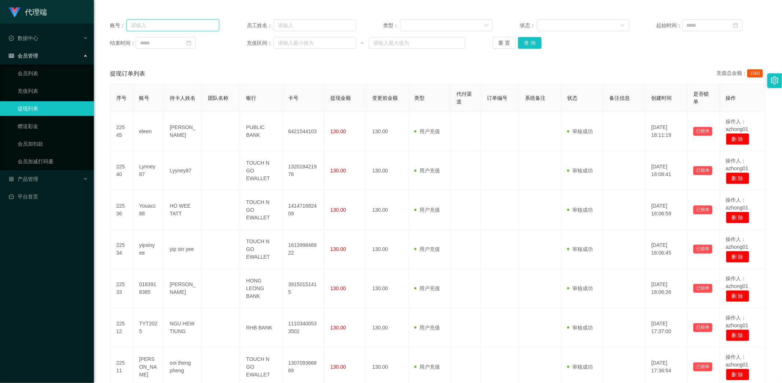
click at [169, 23] on input "text" at bounding box center [172, 25] width 93 height 12
paste input "Lynney87"
type input "Lynney87"
click at [527, 43] on button "查 询" at bounding box center [529, 43] width 23 height 12
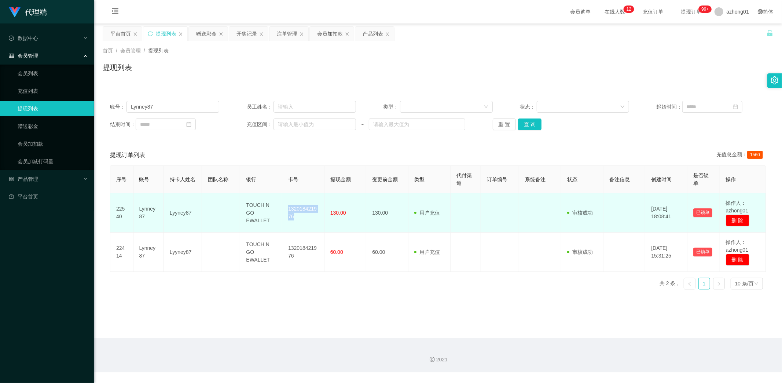
drag, startPoint x: 287, startPoint y: 207, endPoint x: 304, endPoint y: 220, distance: 21.4
click at [304, 220] on td "132018421976" at bounding box center [303, 212] width 42 height 39
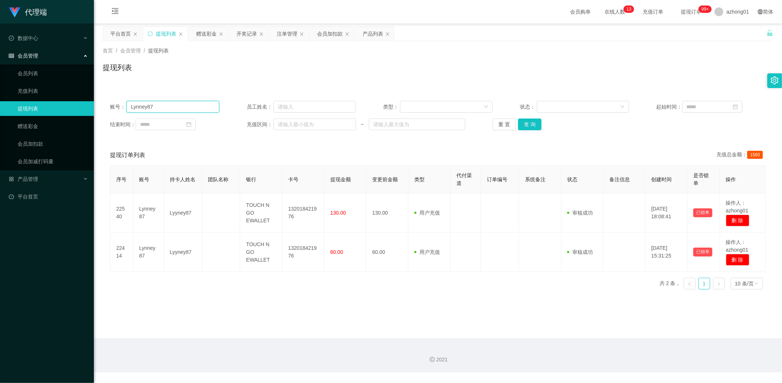
drag, startPoint x: 182, startPoint y: 108, endPoint x: 25, endPoint y: 104, distance: 157.7
click at [34, 104] on section "代理端 数据中心 会员管理 会员列表 充值列表 提现列表 赠送彩金 会员加扣款 会员加减打码量 产品管理 开奖记录 注单管理 产品列表 即时注单 产品预设置 …" at bounding box center [391, 186] width 782 height 372
click at [524, 122] on button "查 询" at bounding box center [529, 124] width 23 height 12
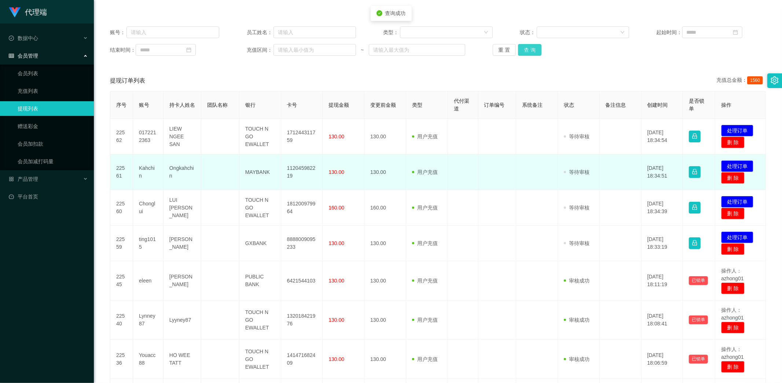
scroll to position [81, 0]
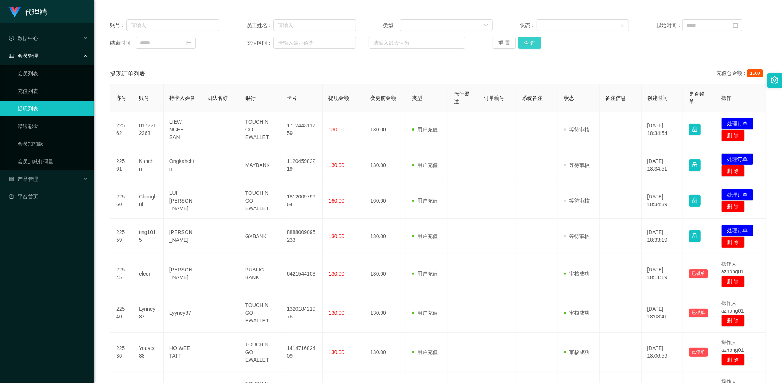
click at [533, 42] on button "查 询" at bounding box center [529, 43] width 23 height 12
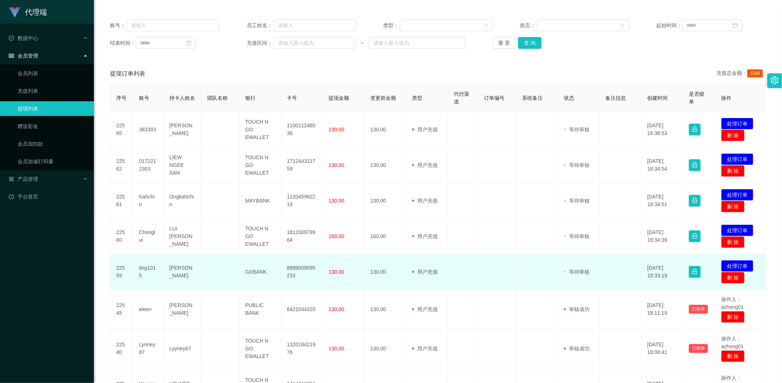
click at [309, 284] on td "8888009095233" at bounding box center [302, 272] width 42 height 36
drag, startPoint x: 282, startPoint y: 266, endPoint x: 307, endPoint y: 280, distance: 28.7
click at [307, 280] on td "8888009095233" at bounding box center [302, 272] width 42 height 36
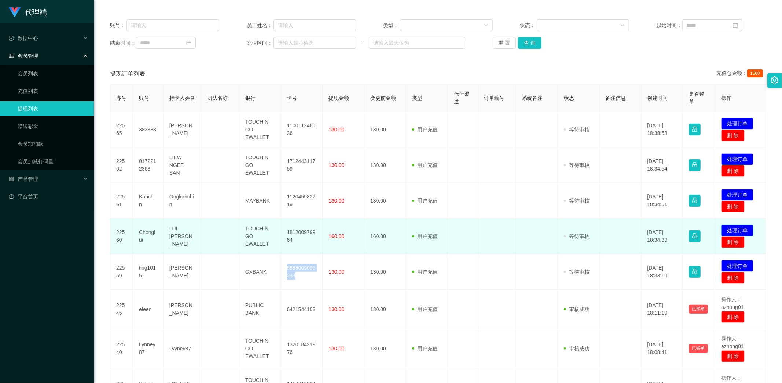
click at [728, 229] on button "处理订单" at bounding box center [737, 230] width 32 height 12
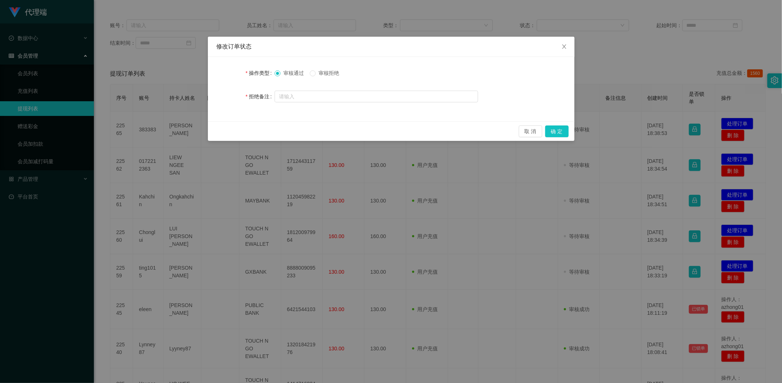
click at [325, 70] on span "审核拒绝" at bounding box center [329, 73] width 26 height 6
click at [331, 94] on input "text" at bounding box center [376, 97] width 203 height 12
type input "130"
click at [564, 131] on button "确 定" at bounding box center [556, 131] width 23 height 12
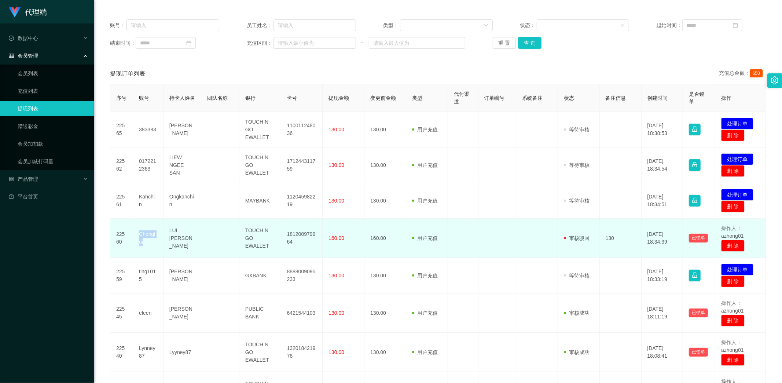
drag, startPoint x: 137, startPoint y: 233, endPoint x: 151, endPoint y: 243, distance: 16.8
click at [151, 243] on td "Chonglui" at bounding box center [148, 238] width 30 height 39
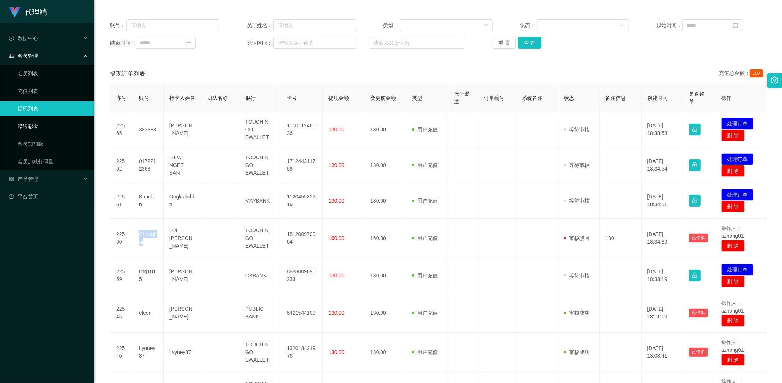
click at [32, 125] on link "赠送彩金" at bounding box center [53, 126] width 70 height 15
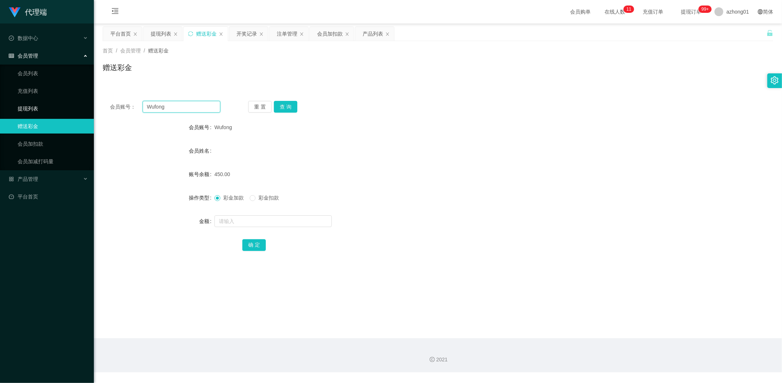
drag, startPoint x: 173, startPoint y: 107, endPoint x: 89, endPoint y: 102, distance: 84.1
click at [89, 102] on section "代理端 数据中心 会员管理 会员列表 充值列表 提现列表 赠送彩金 会员加扣款 会员加减打码量 产品管理 开奖记录 注单管理 产品列表 即时注单 产品预设置 …" at bounding box center [391, 186] width 782 height 372
paste input "Chonglui"
type input "Chonglui"
click at [281, 102] on button "查 询" at bounding box center [285, 107] width 23 height 12
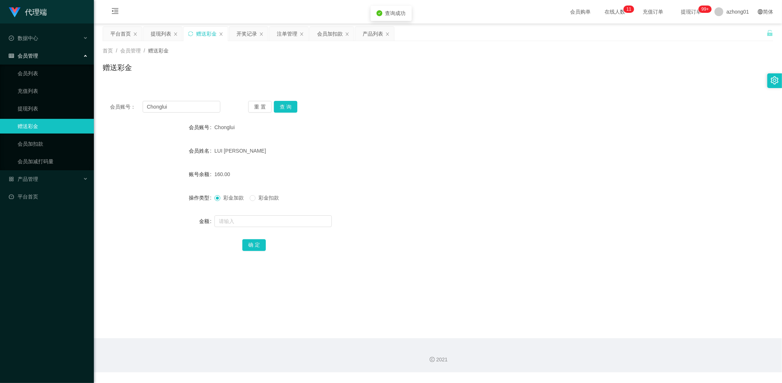
click at [249, 196] on div "彩金加款 彩金扣款" at bounding box center [249, 198] width 70 height 8
click at [261, 219] on input "text" at bounding box center [272, 221] width 117 height 12
type input "30"
click at [261, 245] on button "确 定" at bounding box center [253, 245] width 23 height 12
click at [31, 109] on link "提现列表" at bounding box center [53, 108] width 70 height 15
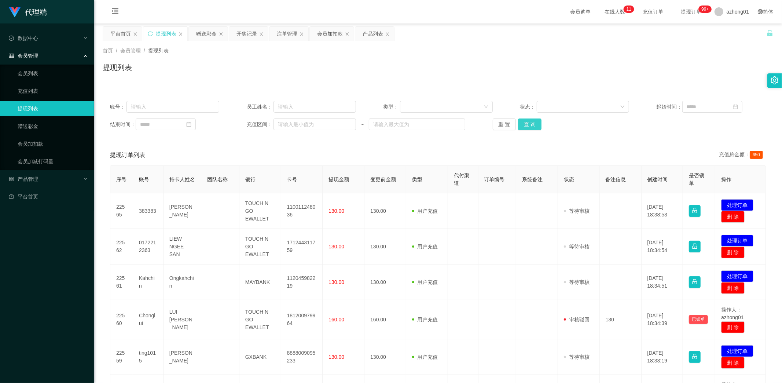
click at [536, 122] on button "查 询" at bounding box center [529, 124] width 23 height 12
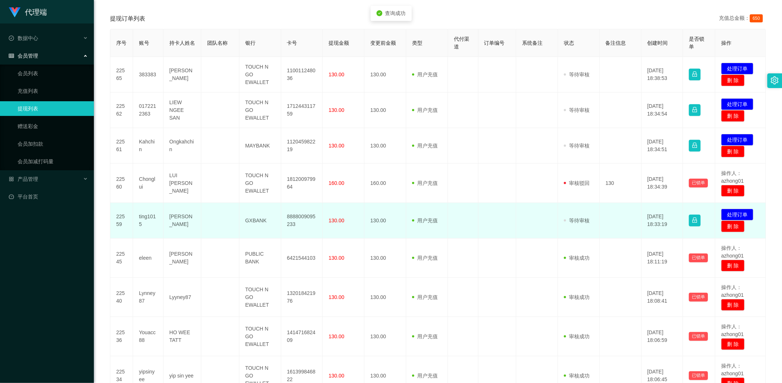
scroll to position [122, 0]
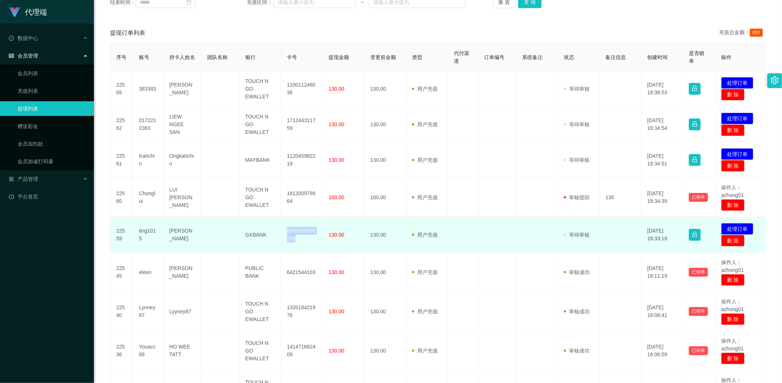
drag, startPoint x: 283, startPoint y: 230, endPoint x: 307, endPoint y: 243, distance: 27.4
click at [307, 243] on td "8888009095233" at bounding box center [302, 235] width 42 height 36
click at [730, 228] on button "处理订单" at bounding box center [737, 229] width 32 height 12
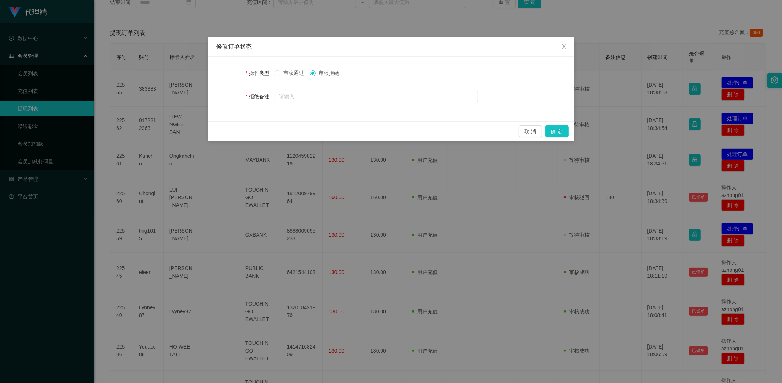
click at [281, 74] on span "审核通过" at bounding box center [293, 73] width 26 height 6
click at [556, 130] on button "确 定" at bounding box center [556, 131] width 23 height 12
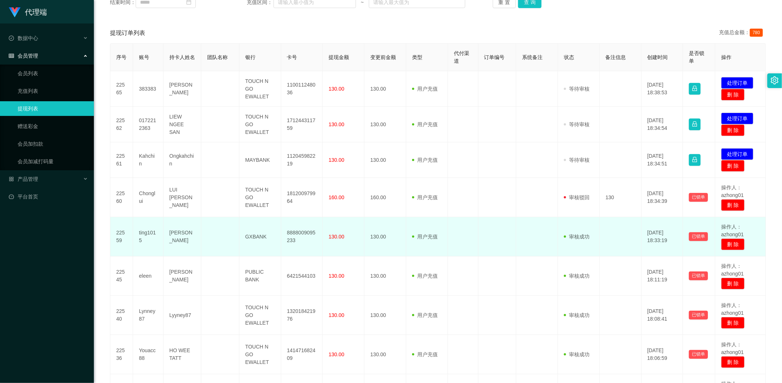
click at [437, 247] on td "用户充值 人工扣款" at bounding box center [427, 236] width 42 height 39
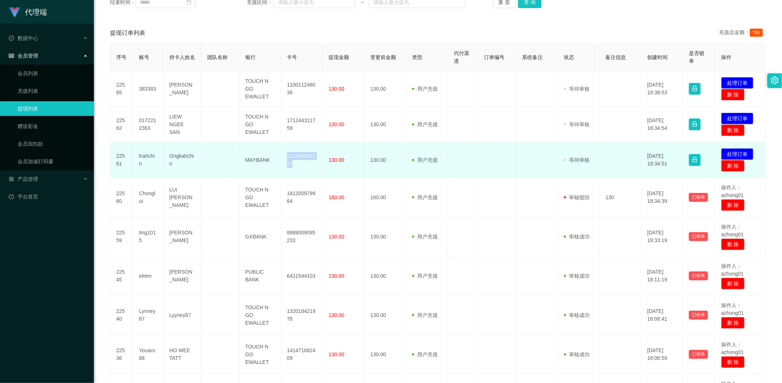
drag, startPoint x: 286, startPoint y: 155, endPoint x: 304, endPoint y: 167, distance: 21.4
click at [304, 167] on td "112045982219" at bounding box center [302, 160] width 42 height 36
drag, startPoint x: 389, startPoint y: 166, endPoint x: 397, endPoint y: 169, distance: 8.2
click at [389, 166] on td "130.00" at bounding box center [385, 160] width 42 height 36
click at [734, 150] on button "处理订单" at bounding box center [737, 154] width 32 height 12
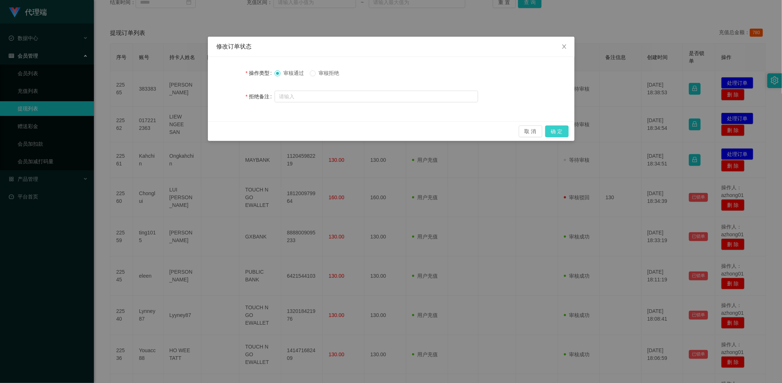
click at [565, 129] on button "确 定" at bounding box center [556, 131] width 23 height 12
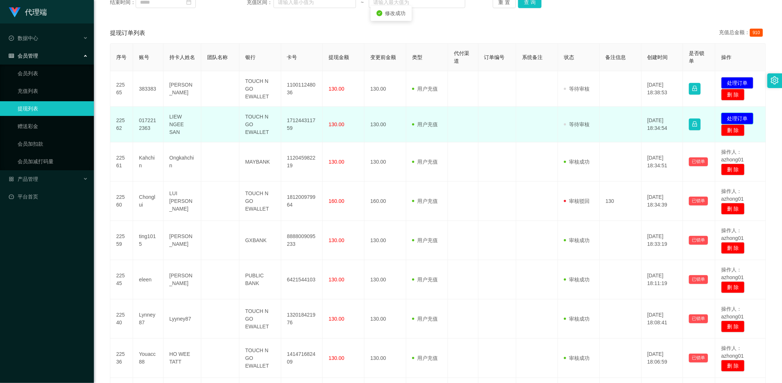
click at [738, 115] on button "处理订单" at bounding box center [737, 119] width 32 height 12
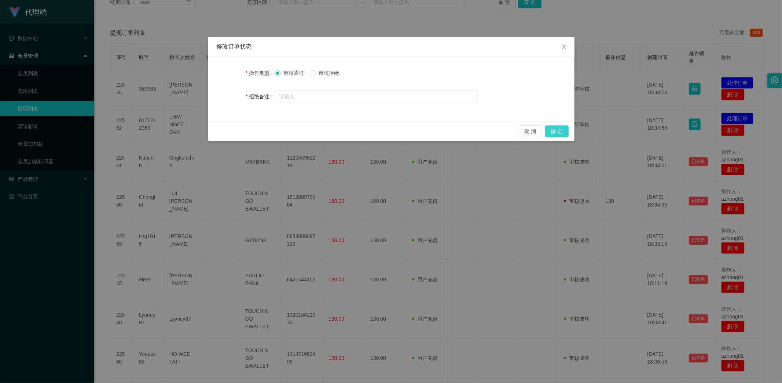
click at [562, 129] on button "确 定" at bounding box center [556, 131] width 23 height 12
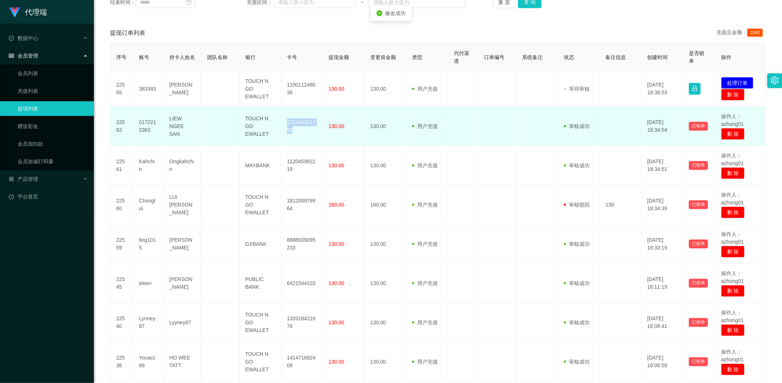
drag, startPoint x: 284, startPoint y: 120, endPoint x: 314, endPoint y: 136, distance: 33.5
click at [314, 136] on td "171244311759" at bounding box center [302, 126] width 42 height 39
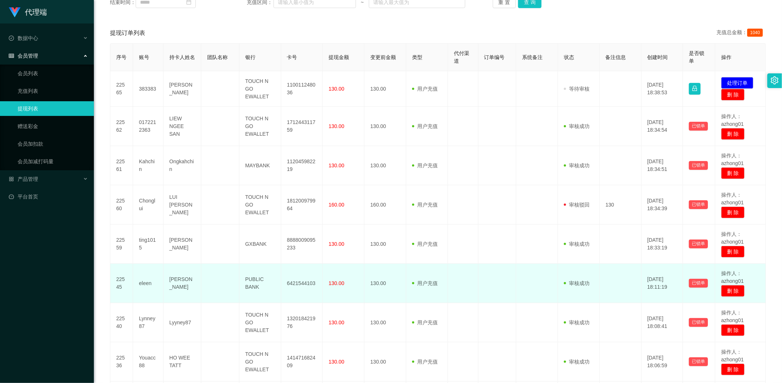
click at [484, 266] on td at bounding box center [497, 283] width 38 height 39
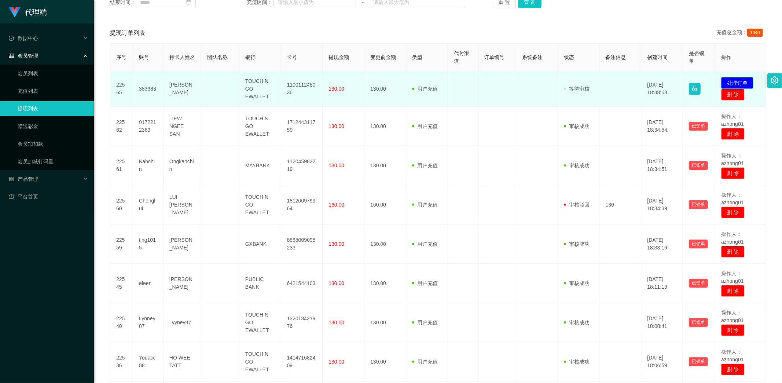
click at [729, 82] on button "处理订单" at bounding box center [737, 83] width 32 height 12
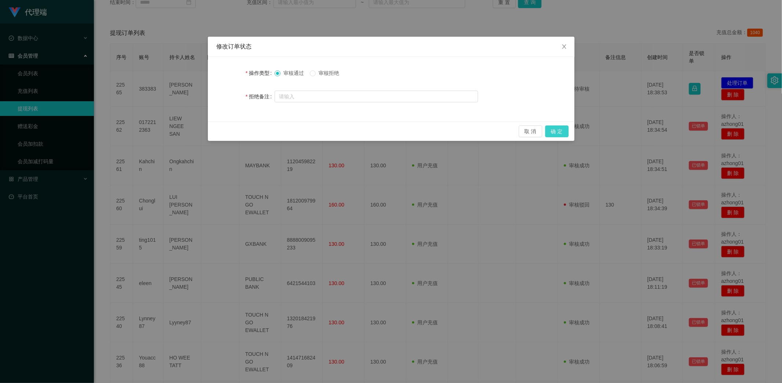
click at [557, 129] on button "确 定" at bounding box center [556, 131] width 23 height 12
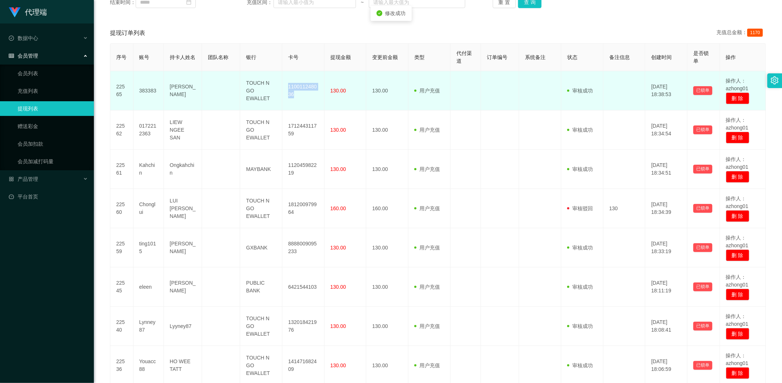
drag, startPoint x: 285, startPoint y: 83, endPoint x: 305, endPoint y: 97, distance: 24.5
click at [305, 97] on td "110011248036" at bounding box center [303, 90] width 42 height 39
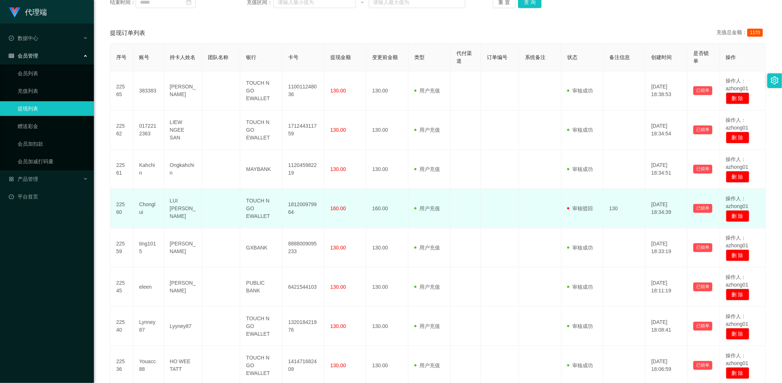
click at [474, 216] on td at bounding box center [466, 208] width 30 height 39
drag, startPoint x: 137, startPoint y: 205, endPoint x: 153, endPoint y: 218, distance: 21.1
click at [153, 218] on td "Chonglui" at bounding box center [148, 208] width 30 height 39
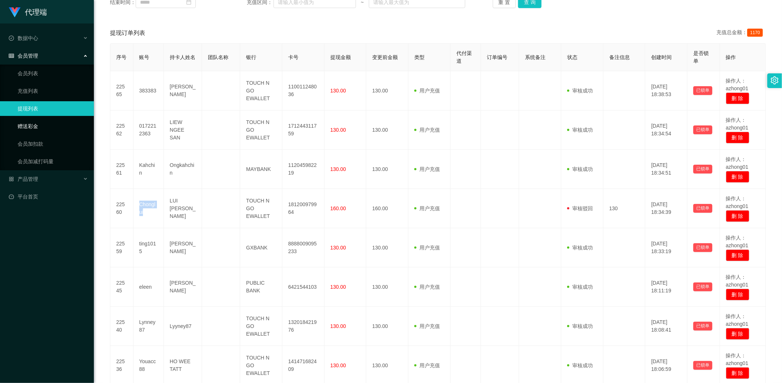
click at [34, 126] on link "赠送彩金" at bounding box center [53, 126] width 70 height 15
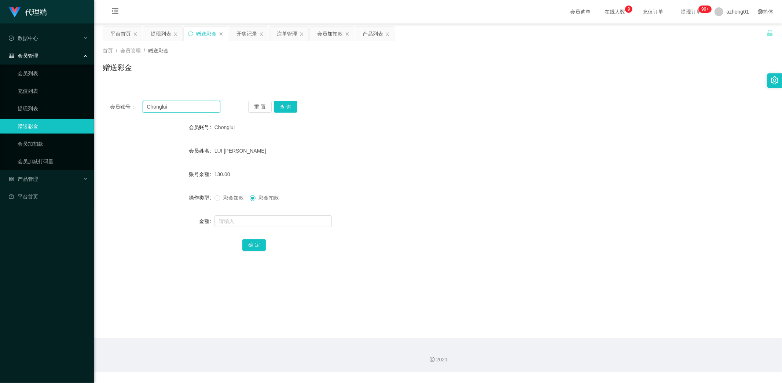
drag, startPoint x: 181, startPoint y: 107, endPoint x: 111, endPoint y: 100, distance: 71.0
click at [112, 101] on div "会员账号： Chonglui" at bounding box center [165, 107] width 110 height 12
paste input "y123"
type input "Cy123"
click at [290, 104] on button "查 询" at bounding box center [285, 107] width 23 height 12
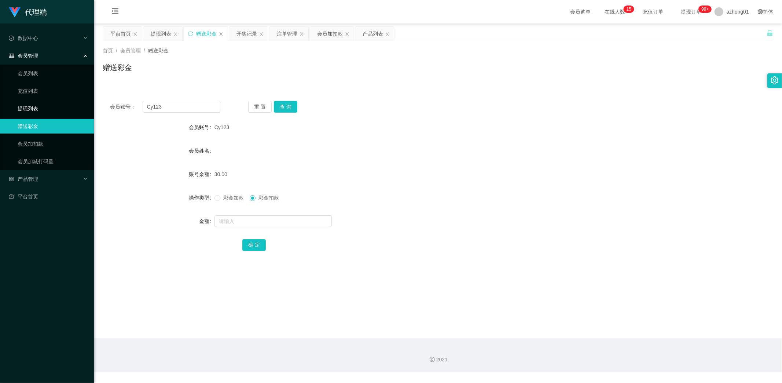
click at [30, 107] on link "提现列表" at bounding box center [53, 108] width 70 height 15
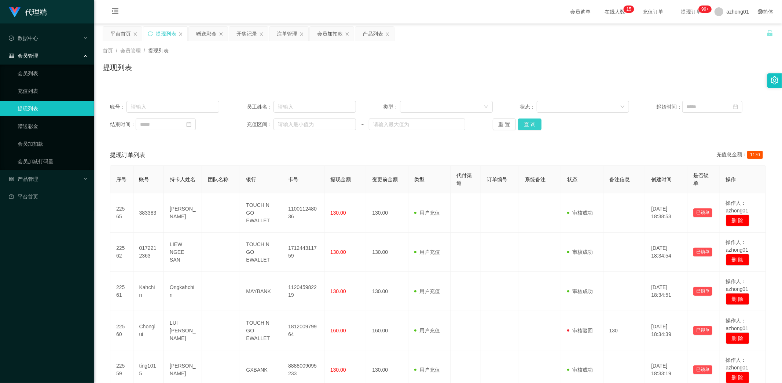
click at [524, 124] on button "查 询" at bounding box center [529, 124] width 23 height 12
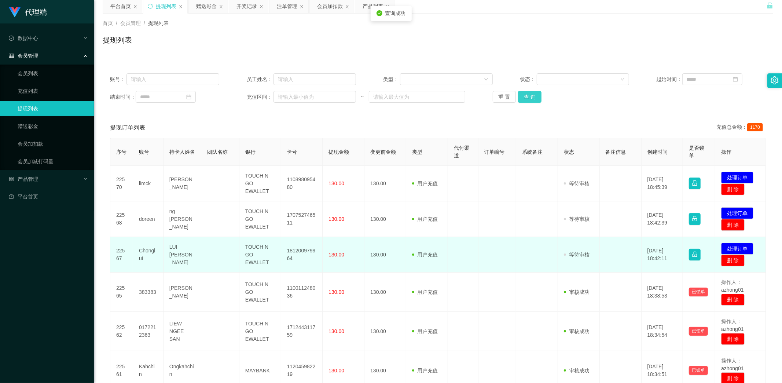
scroll to position [41, 0]
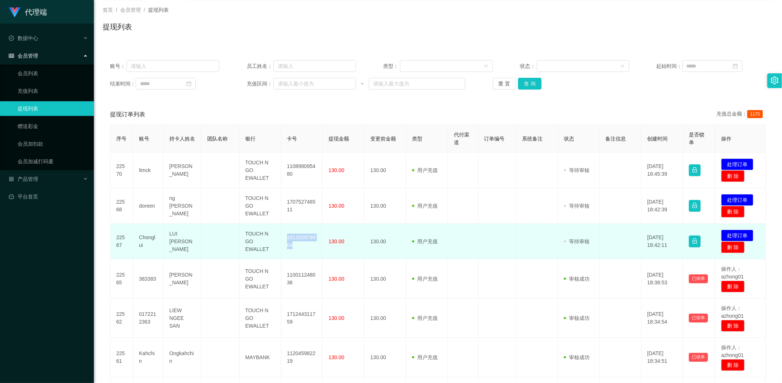
drag, startPoint x: 283, startPoint y: 232, endPoint x: 301, endPoint y: 247, distance: 24.2
click at [301, 247] on td "181200979964" at bounding box center [302, 242] width 42 height 36
click at [492, 252] on td at bounding box center [497, 242] width 38 height 36
click at [729, 232] on button "处理订单" at bounding box center [737, 236] width 32 height 12
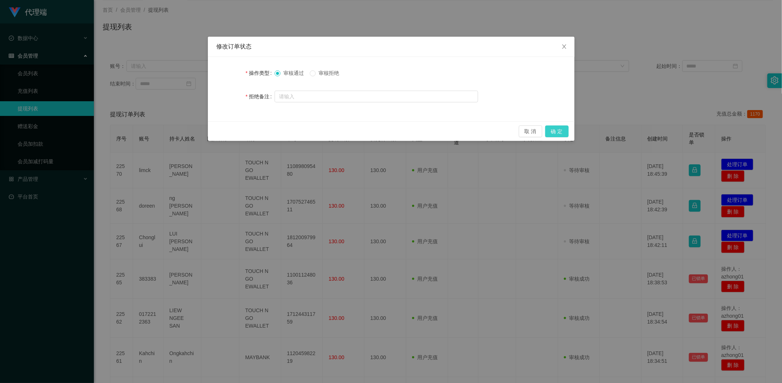
click at [558, 132] on button "确 定" at bounding box center [556, 131] width 23 height 12
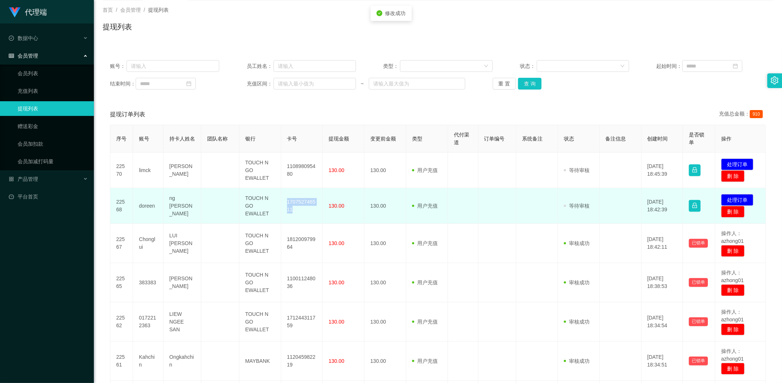
drag, startPoint x: 283, startPoint y: 199, endPoint x: 307, endPoint y: 210, distance: 26.7
click at [307, 210] on td "170752746511" at bounding box center [302, 206] width 42 height 36
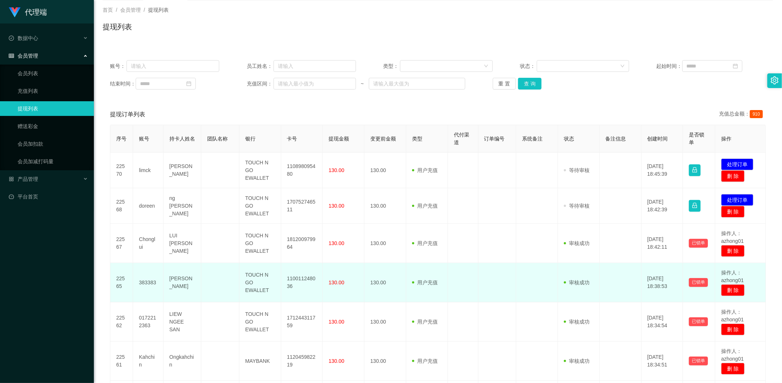
drag, startPoint x: 510, startPoint y: 284, endPoint x: 509, endPoint y: 280, distance: 4.6
click at [510, 284] on td at bounding box center [497, 282] width 38 height 39
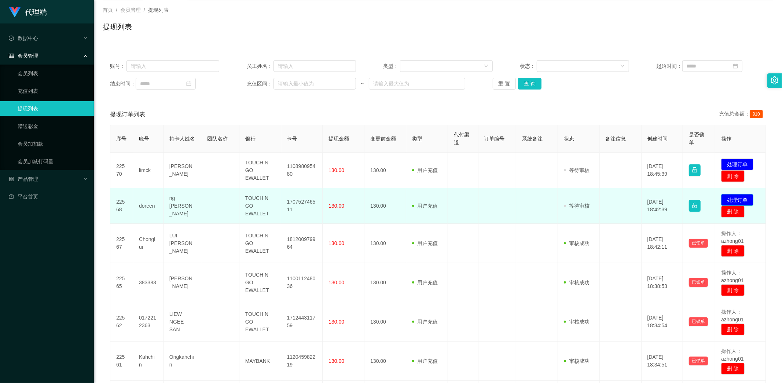
click at [728, 194] on button "处理订单" at bounding box center [737, 200] width 32 height 12
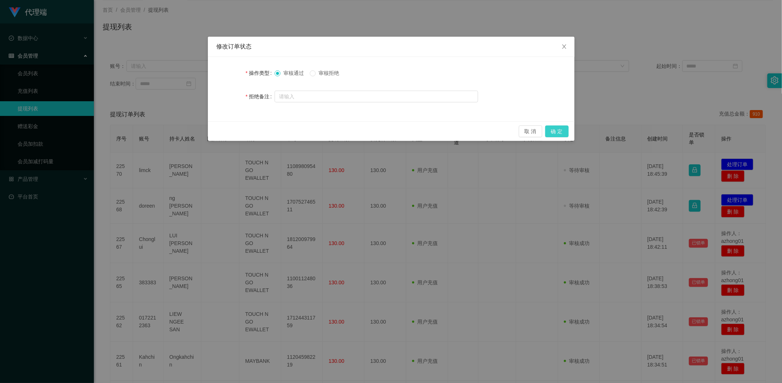
click at [557, 131] on button "确 定" at bounding box center [556, 131] width 23 height 12
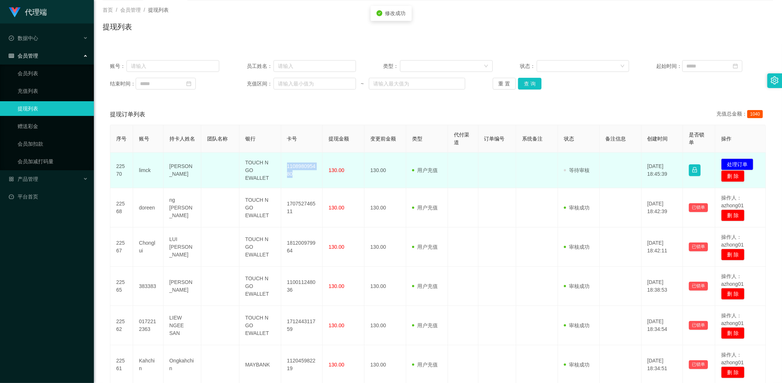
drag, startPoint x: 284, startPoint y: 166, endPoint x: 305, endPoint y: 175, distance: 22.2
click at [305, 175] on td "110898095480" at bounding box center [302, 171] width 42 height 36
click at [734, 158] on button "处理订单" at bounding box center [737, 164] width 32 height 12
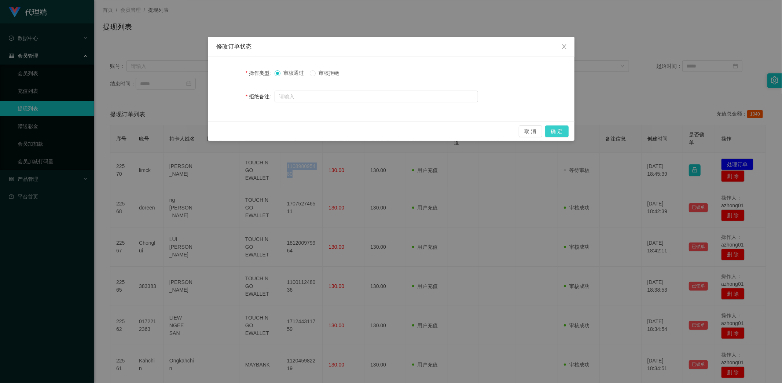
click at [560, 129] on button "确 定" at bounding box center [556, 131] width 23 height 12
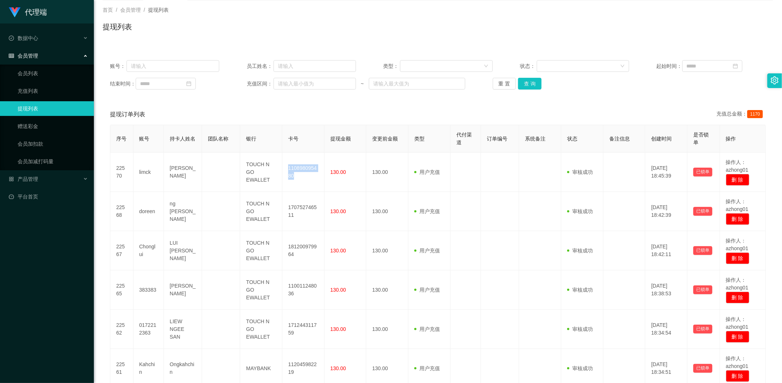
click at [61, 108] on link "提现列表" at bounding box center [53, 108] width 70 height 15
click at [525, 85] on button "查 询" at bounding box center [529, 84] width 23 height 12
click at [38, 109] on link "提现列表" at bounding box center [53, 108] width 70 height 15
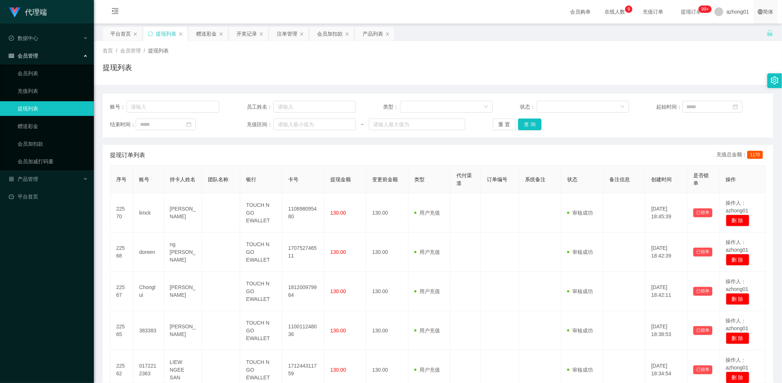
scroll to position [16, 0]
